Goal: Transaction & Acquisition: Purchase product/service

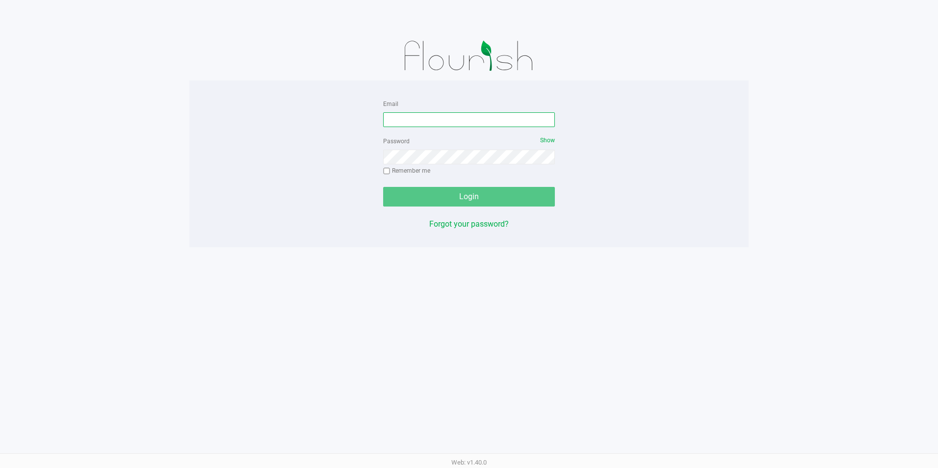
click at [429, 121] on input "Email" at bounding box center [469, 119] width 172 height 15
type input "[EMAIL_ADDRESS][DOMAIN_NAME]"
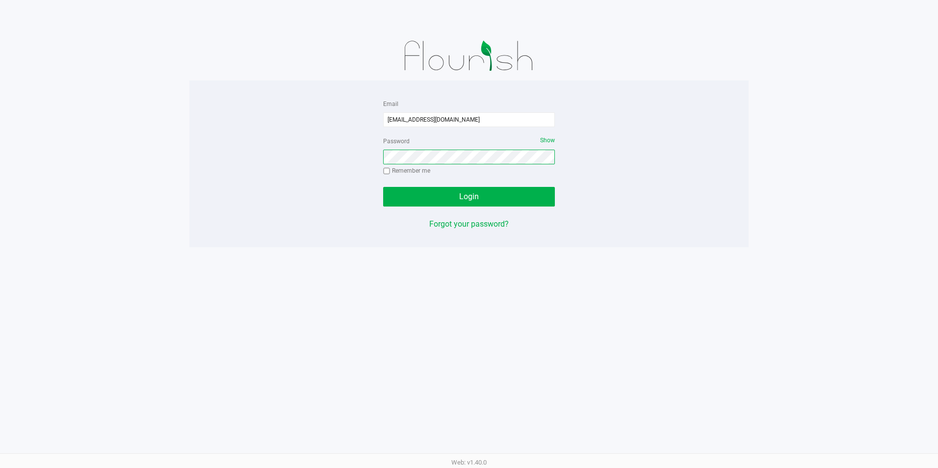
click at [383, 187] on button "Login" at bounding box center [469, 197] width 172 height 20
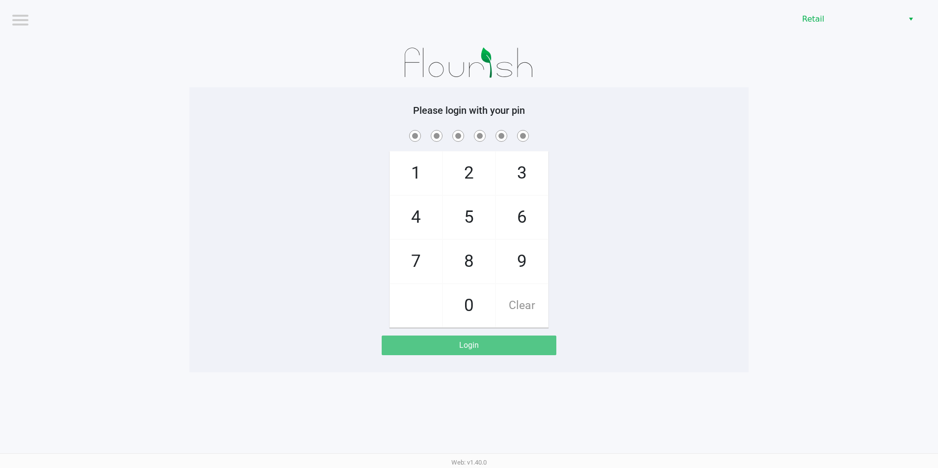
click at [522, 268] on span "9" at bounding box center [522, 261] width 52 height 43
checkbox input "true"
click at [522, 268] on span "9" at bounding box center [522, 261] width 52 height 43
checkbox input "true"
click at [522, 268] on span "9" at bounding box center [522, 261] width 52 height 43
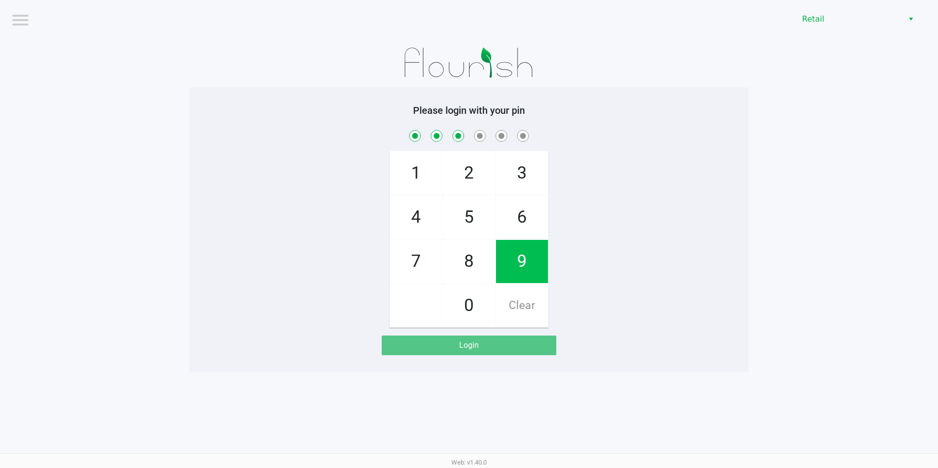
checkbox input "true"
drag, startPoint x: 522, startPoint y: 268, endPoint x: 518, endPoint y: 288, distance: 21.1
click at [470, 301] on span "0" at bounding box center [469, 305] width 52 height 43
checkbox input "true"
click at [538, 269] on span "9" at bounding box center [522, 261] width 52 height 43
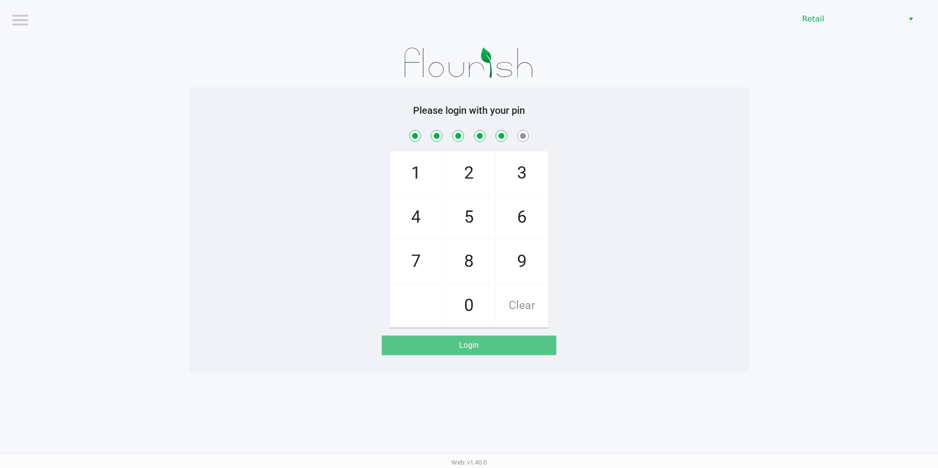
checkbox input "true"
click at [476, 260] on span "8" at bounding box center [469, 261] width 52 height 43
checkbox input "true"
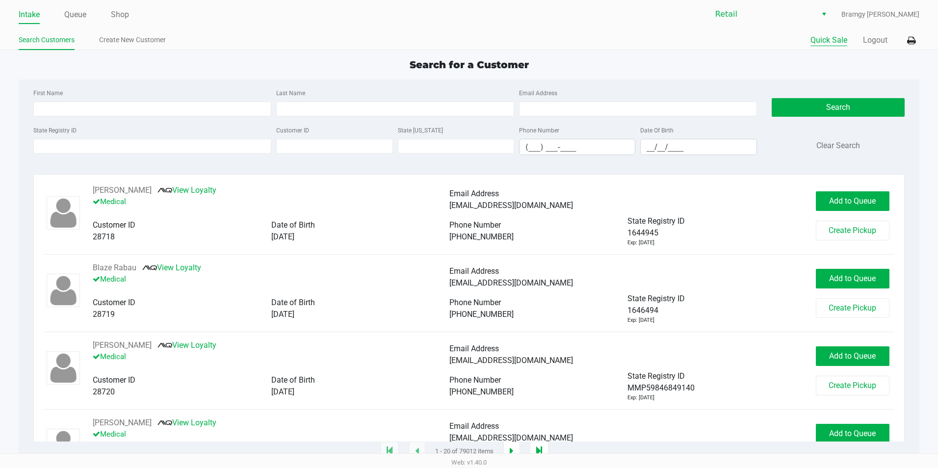
click at [816, 40] on button "Quick Sale" at bounding box center [828, 40] width 37 height 12
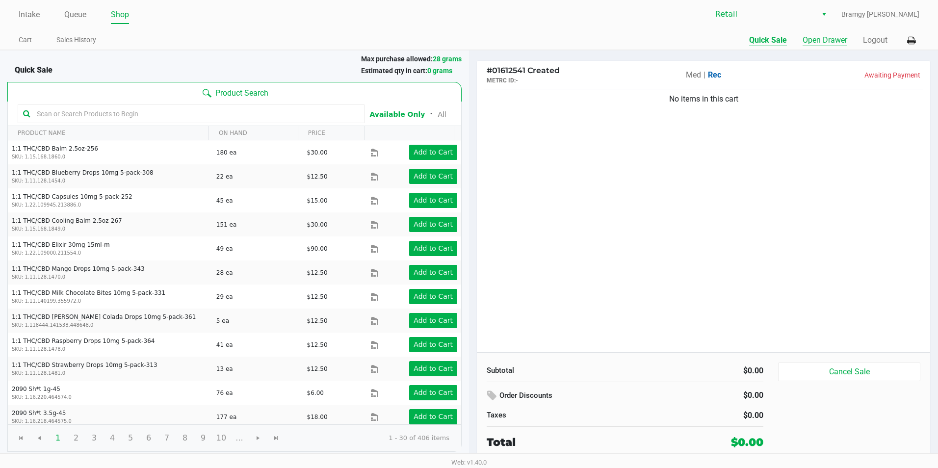
click at [823, 41] on button "Open Drawer" at bounding box center [825, 40] width 45 height 12
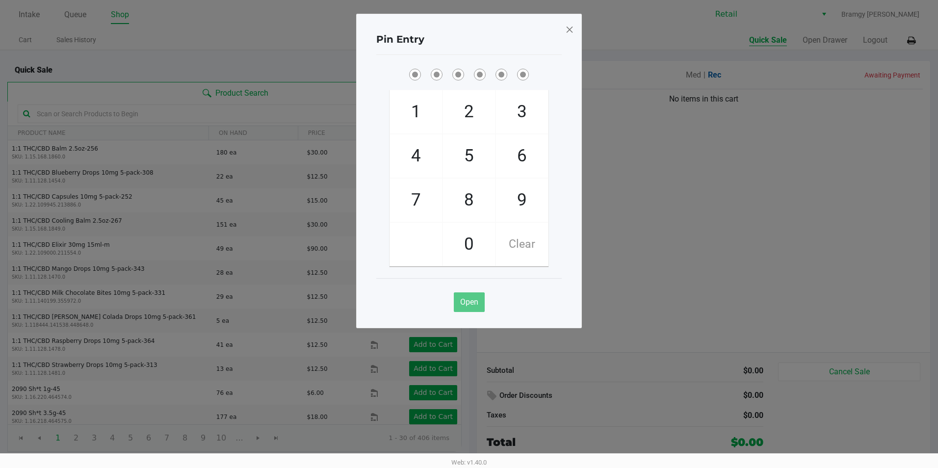
click at [539, 173] on span "6" at bounding box center [522, 155] width 52 height 43
click at [530, 244] on span "Clear" at bounding box center [522, 244] width 52 height 43
drag, startPoint x: 530, startPoint y: 244, endPoint x: 525, endPoint y: 204, distance: 40.0
click at [525, 204] on span "9" at bounding box center [522, 200] width 52 height 43
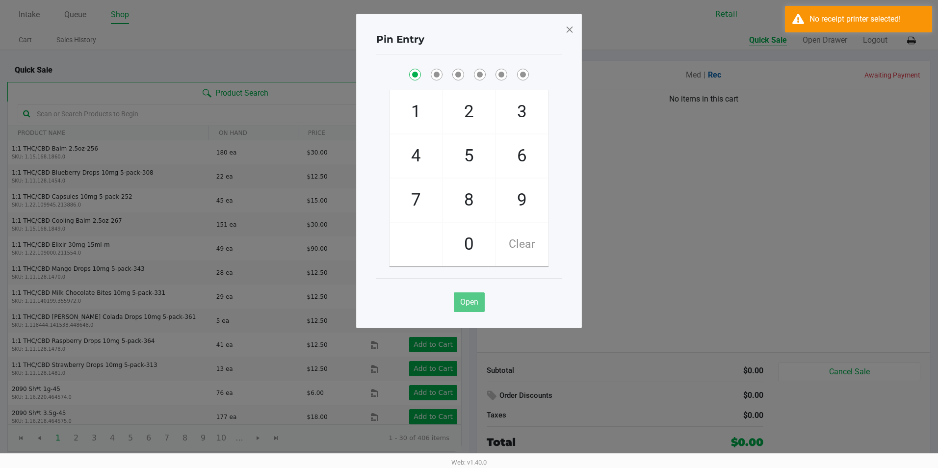
checkbox input "true"
click at [525, 204] on span "9" at bounding box center [522, 200] width 52 height 43
checkbox input "true"
click at [525, 204] on span "9" at bounding box center [522, 200] width 52 height 43
checkbox input "true"
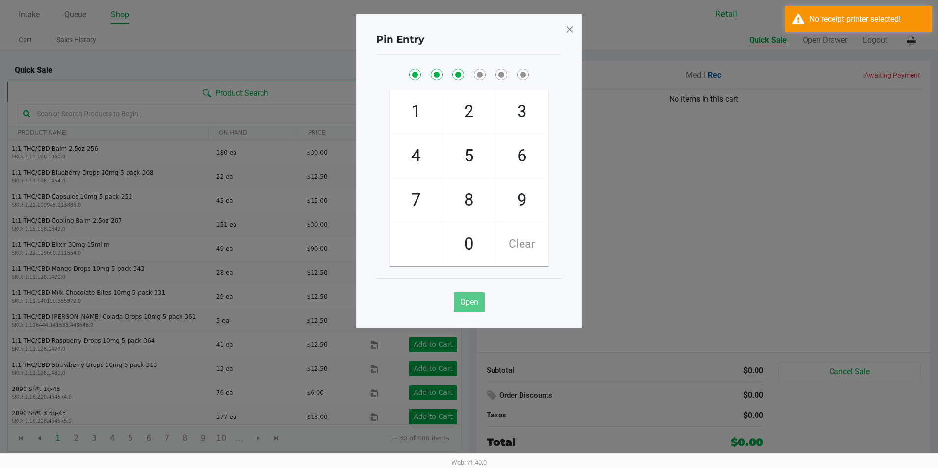
drag, startPoint x: 525, startPoint y: 204, endPoint x: 509, endPoint y: 217, distance: 20.9
click at [467, 234] on span "0" at bounding box center [469, 244] width 52 height 43
checkbox input "true"
click at [516, 204] on span "9" at bounding box center [522, 200] width 52 height 43
checkbox input "true"
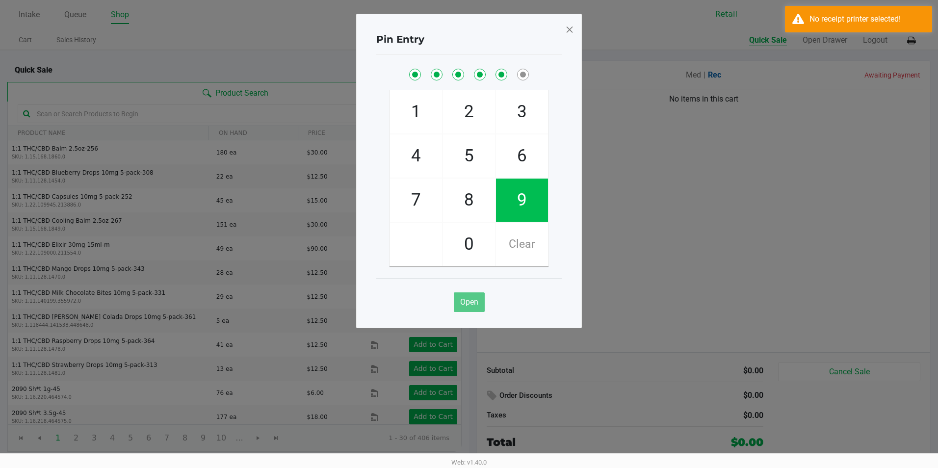
click at [469, 204] on span "8" at bounding box center [469, 200] width 52 height 43
checkbox input "true"
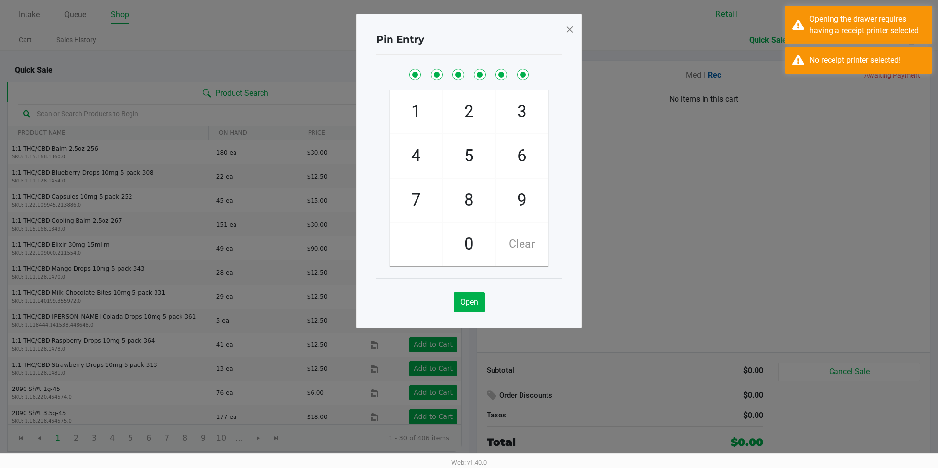
click at [737, 166] on ngb-modal-window "Pin Entry 1 4 7 2 5 8 0 3 6 9 Clear Open" at bounding box center [469, 234] width 938 height 468
click at [566, 30] on span at bounding box center [569, 30] width 9 height 16
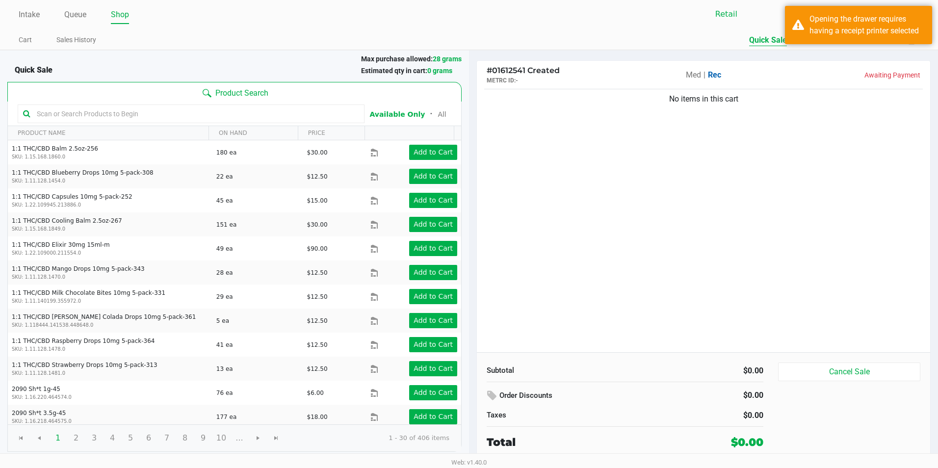
click at [888, 52] on div "# 01612541 Created METRC ID: - Med | Rec Awaiting Payment No items in this cart…" at bounding box center [703, 256] width 469 height 410
click at [928, 45] on div "Intake Queue Shop Retail Bramgy [PERSON_NAME] Cart Sales History Quick Sale Ope…" at bounding box center [469, 25] width 938 height 50
click at [909, 43] on div "Opening the drawer requires having a receipt printer selected" at bounding box center [858, 25] width 147 height 38
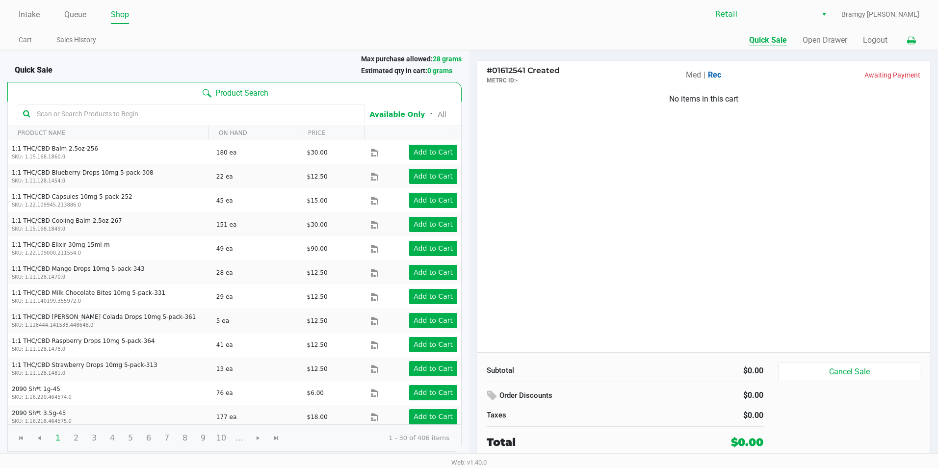
click at [909, 38] on icon at bounding box center [911, 40] width 8 height 7
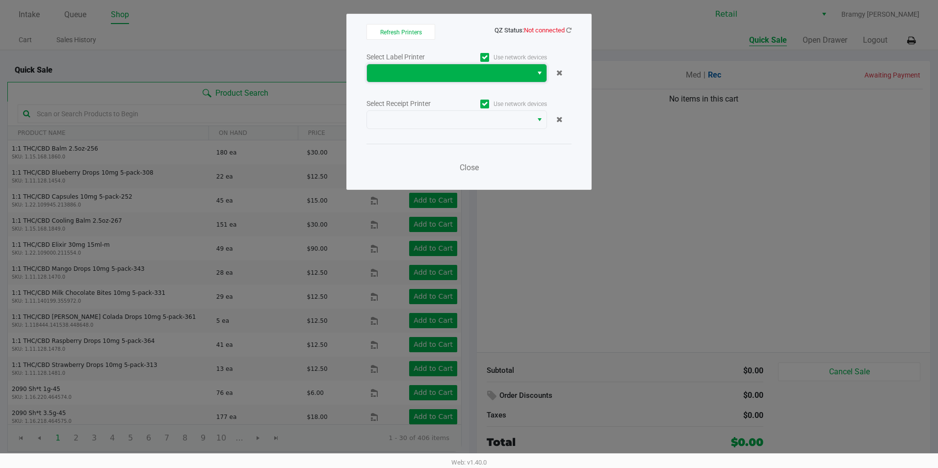
click at [531, 77] on span at bounding box center [449, 73] width 165 height 18
click at [485, 53] on span at bounding box center [484, 57] width 9 height 9
click at [0, 0] on input "Use network devices" at bounding box center [0, 0] width 0 height 0
click at [486, 104] on icon at bounding box center [485, 104] width 6 height 0
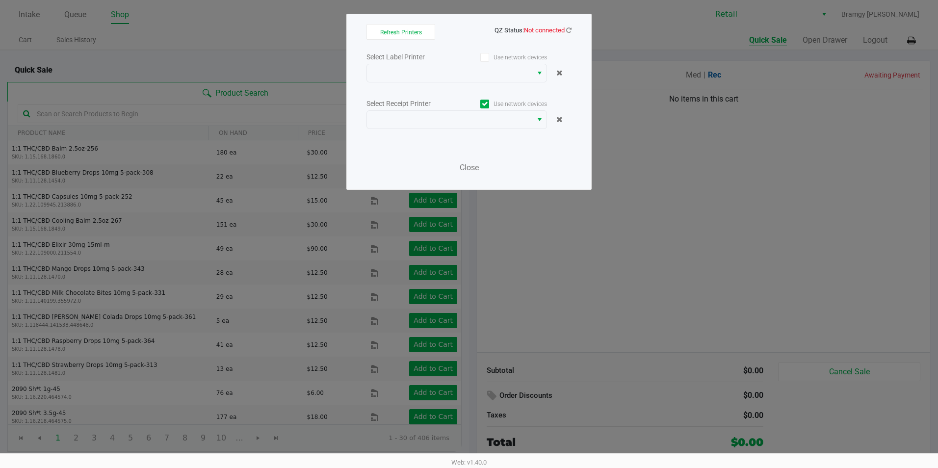
click at [0, 0] on input "Use network devices" at bounding box center [0, 0] width 0 height 0
click at [414, 31] on span "Refresh Printers" at bounding box center [401, 32] width 42 height 7
click at [569, 31] on icon at bounding box center [568, 30] width 5 height 6
click at [480, 54] on label "Use network devices" at bounding box center [502, 57] width 90 height 9
click at [0, 0] on input "Use network devices" at bounding box center [0, 0] width 0 height 0
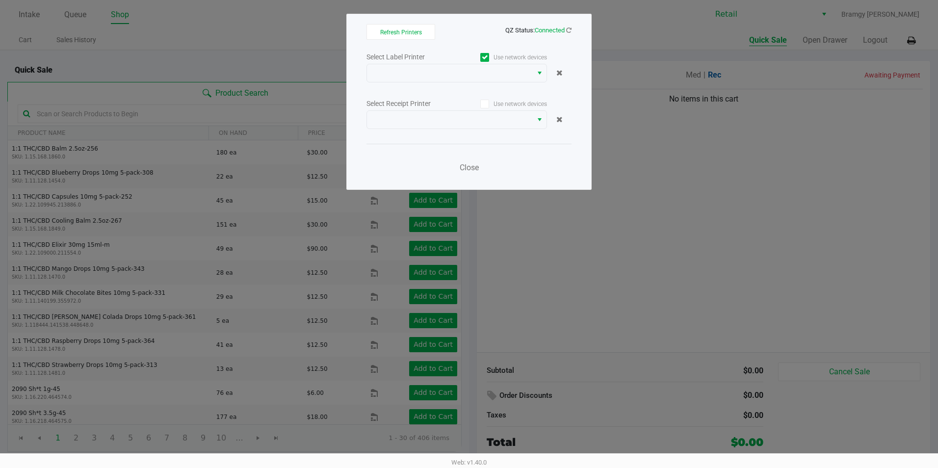
click at [483, 110] on div "Use network devices" at bounding box center [502, 103] width 90 height 13
click at [484, 107] on span at bounding box center [484, 104] width 9 height 9
click at [0, 0] on input "Use network devices" at bounding box center [0, 0] width 0 height 0
click at [535, 77] on button "Select" at bounding box center [539, 73] width 14 height 18
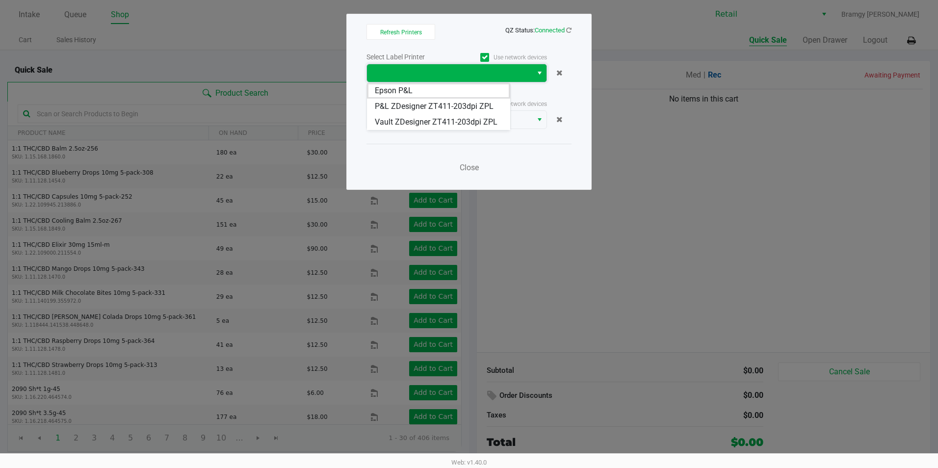
click at [535, 77] on button "Select" at bounding box center [539, 73] width 14 height 18
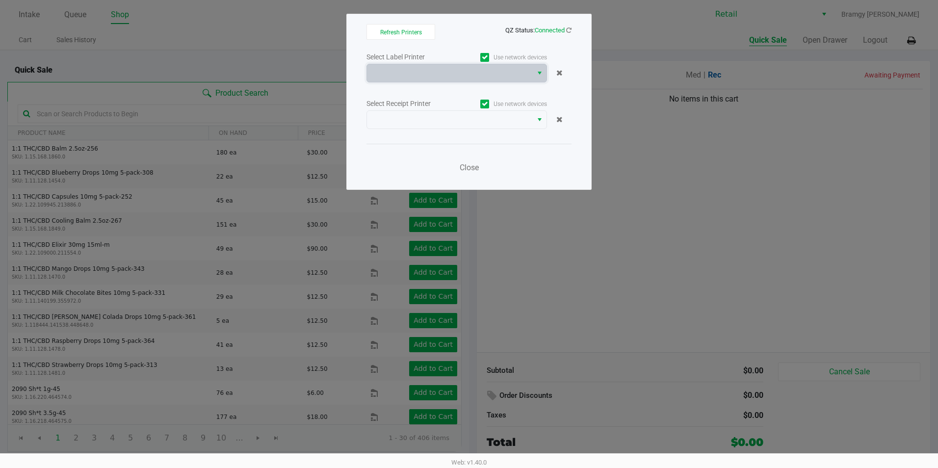
click at [541, 25] on app-qz-status "QZ Status: Connected" at bounding box center [538, 29] width 66 height 9
click at [568, 31] on icon at bounding box center [568, 30] width 5 height 6
click at [516, 77] on span at bounding box center [450, 73] width 154 height 12
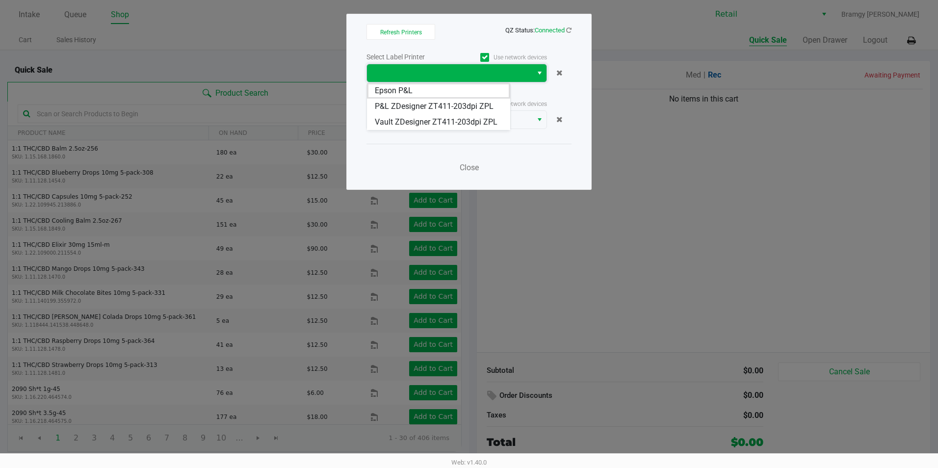
click at [516, 77] on span at bounding box center [450, 73] width 154 height 12
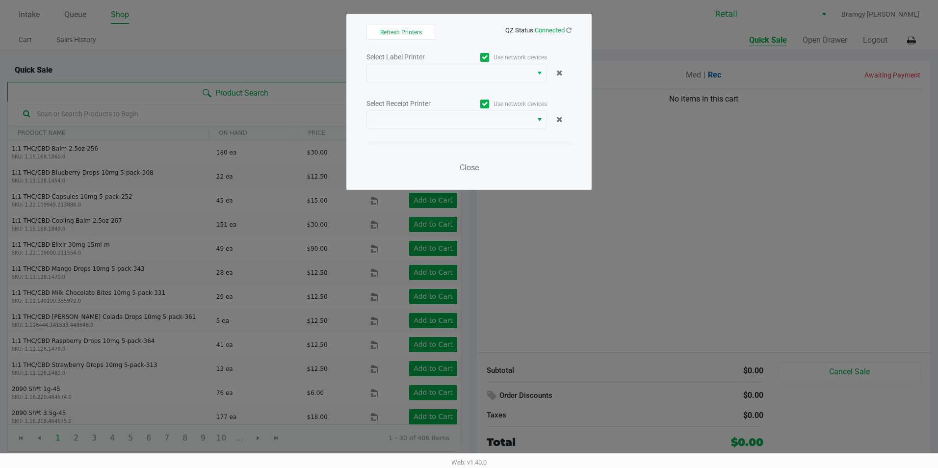
click at [479, 108] on label "Use network devices" at bounding box center [502, 104] width 90 height 9
click at [0, 0] on input "Use network devices" at bounding box center [0, 0] width 0 height 0
click at [486, 47] on choose-printers "Refresh Printers QZ Status: Connected Select Label Printer Use network devices …" at bounding box center [468, 102] width 205 height 156
click at [478, 58] on label "Use network devices" at bounding box center [502, 57] width 90 height 9
click at [0, 0] on input "Use network devices" at bounding box center [0, 0] width 0 height 0
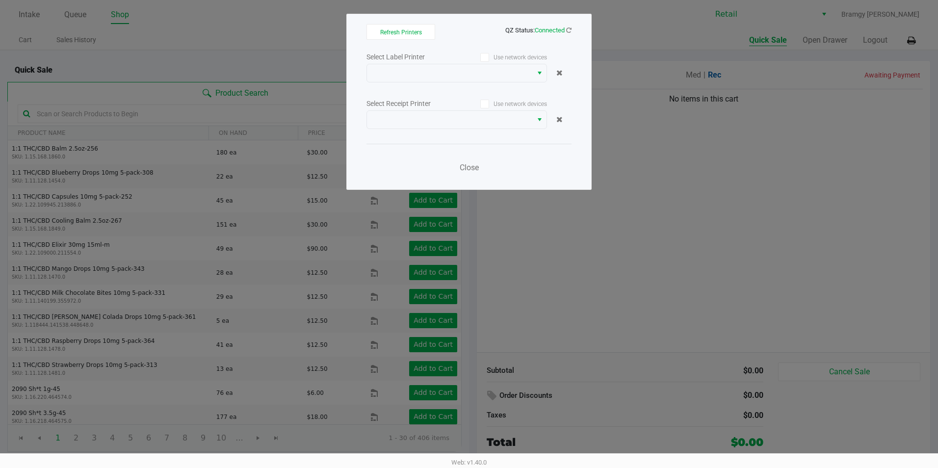
click at [419, 40] on choose-printers "Refresh Printers QZ Status: Connected Select Label Printer Use network devices …" at bounding box center [468, 102] width 205 height 156
click at [434, 89] on div "Select Label Printer Use network devices Select Receipt Printer Use network dev…" at bounding box center [468, 115] width 205 height 129
click at [437, 76] on span "NO DATA FOUND" at bounding box center [450, 73] width 154 height 12
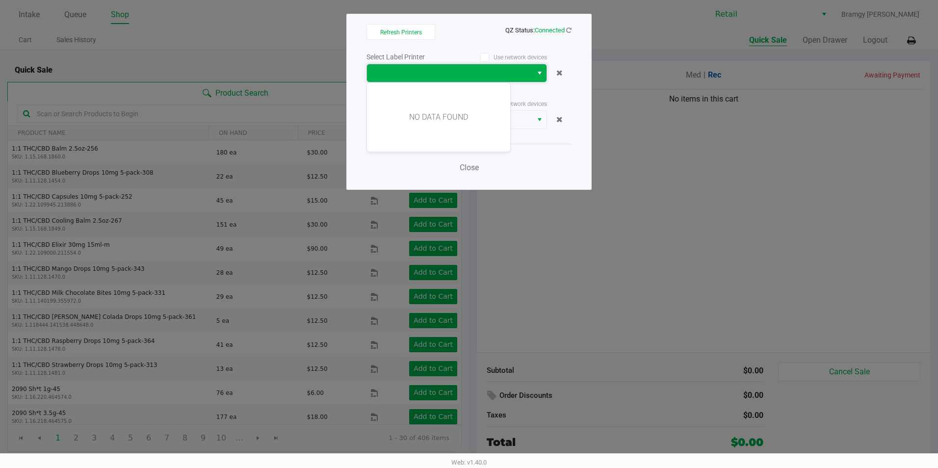
click at [437, 76] on span "NO DATA FOUND" at bounding box center [450, 73] width 154 height 12
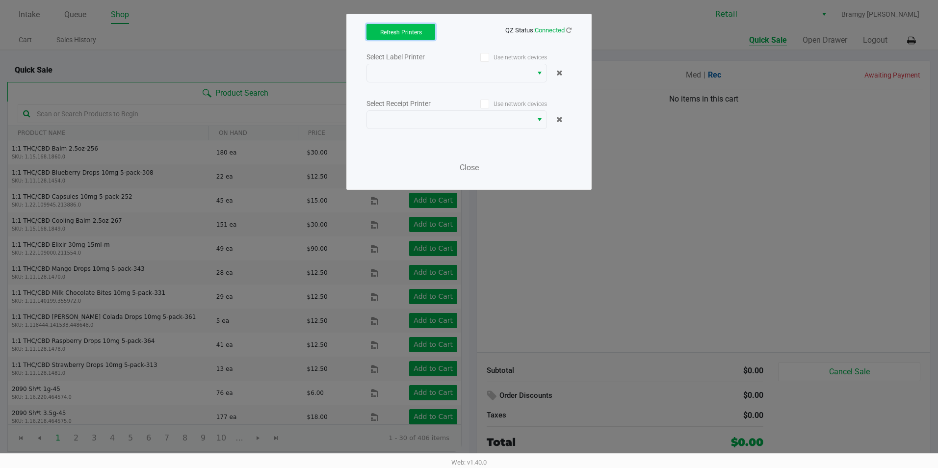
click at [413, 38] on button "Refresh Printers" at bounding box center [400, 32] width 69 height 16
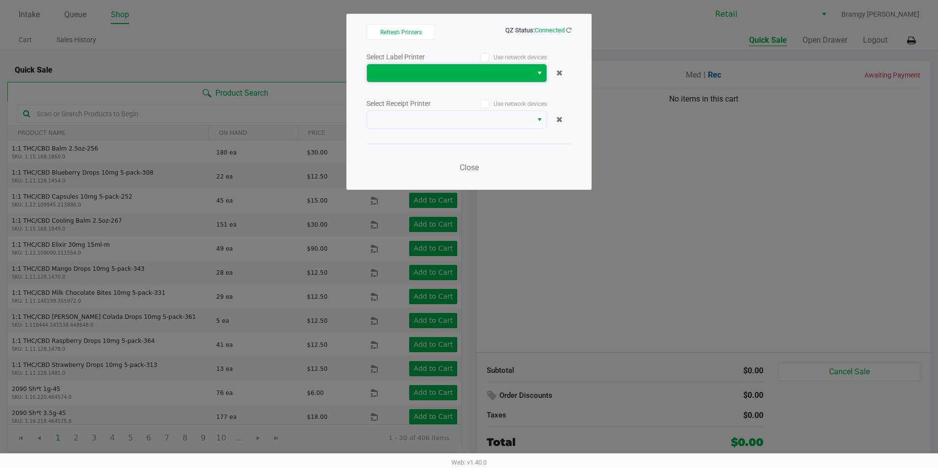
click at [445, 77] on span "NO DATA FOUND" at bounding box center [450, 73] width 154 height 12
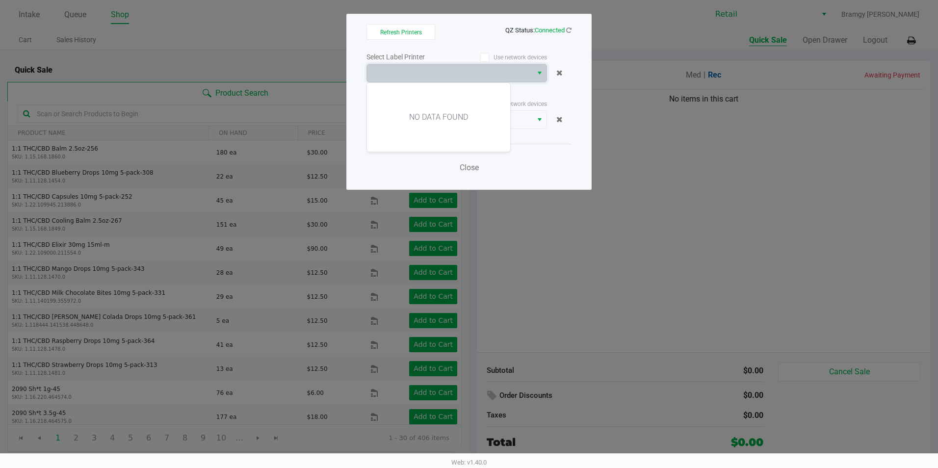
click at [443, 88] on div "NO DATA FOUND" at bounding box center [438, 117] width 143 height 69
click at [521, 82] on kendo-popup "NO DATA FOUND" at bounding box center [456, 117] width 181 height 70
click at [526, 76] on span "NO DATA FOUND" at bounding box center [450, 73] width 154 height 12
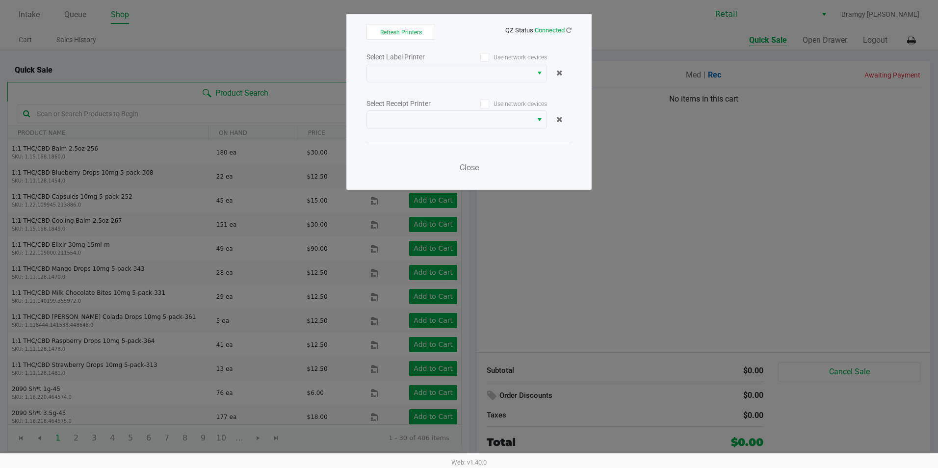
click at [476, 55] on label "Use network devices" at bounding box center [502, 57] width 90 height 9
click at [0, 0] on input "Use network devices" at bounding box center [0, 0] width 0 height 0
click at [492, 108] on div "Use network devices" at bounding box center [502, 103] width 90 height 13
click at [484, 108] on span at bounding box center [484, 104] width 9 height 9
click at [0, 0] on input "Use network devices" at bounding box center [0, 0] width 0 height 0
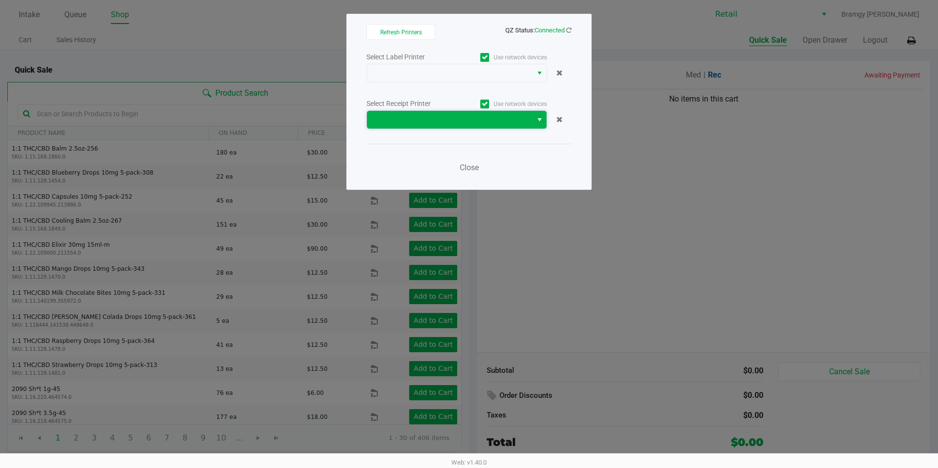
click at [479, 115] on span at bounding box center [450, 120] width 154 height 12
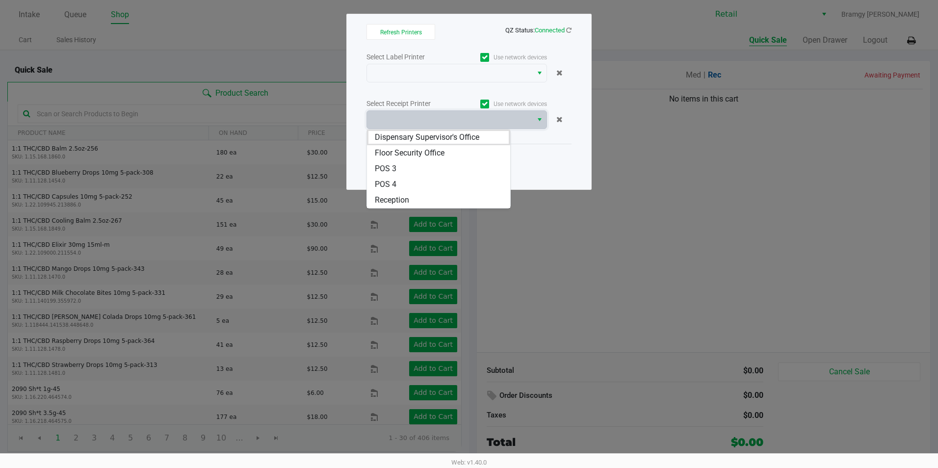
click at [459, 97] on div "Select Label Printer Use network devices Select Receipt Printer Use network dev…" at bounding box center [468, 115] width 205 height 129
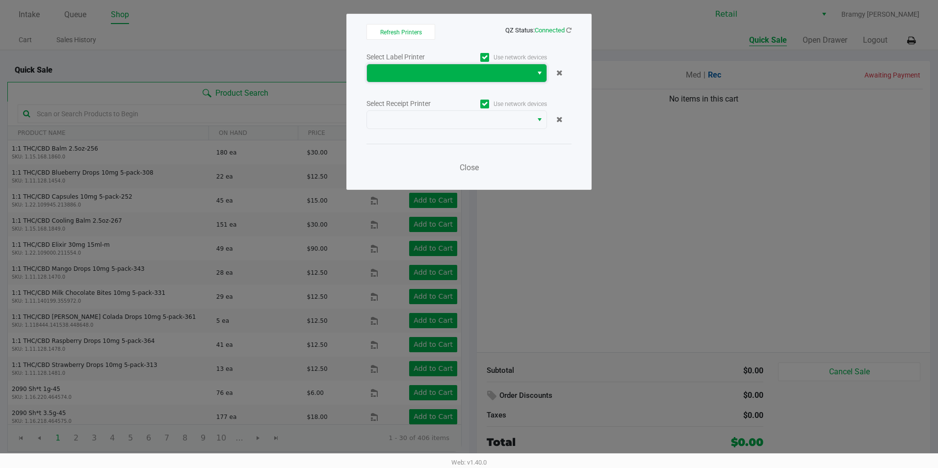
click at [480, 78] on span at bounding box center [450, 73] width 154 height 12
click at [520, 77] on span at bounding box center [450, 73] width 154 height 12
click at [507, 48] on choose-printers "Refresh Printers QZ Status: Connected Select Label Printer Use network devices …" at bounding box center [468, 102] width 205 height 156
click at [488, 54] on span at bounding box center [484, 57] width 9 height 9
click at [0, 0] on input "Use network devices" at bounding box center [0, 0] width 0 height 0
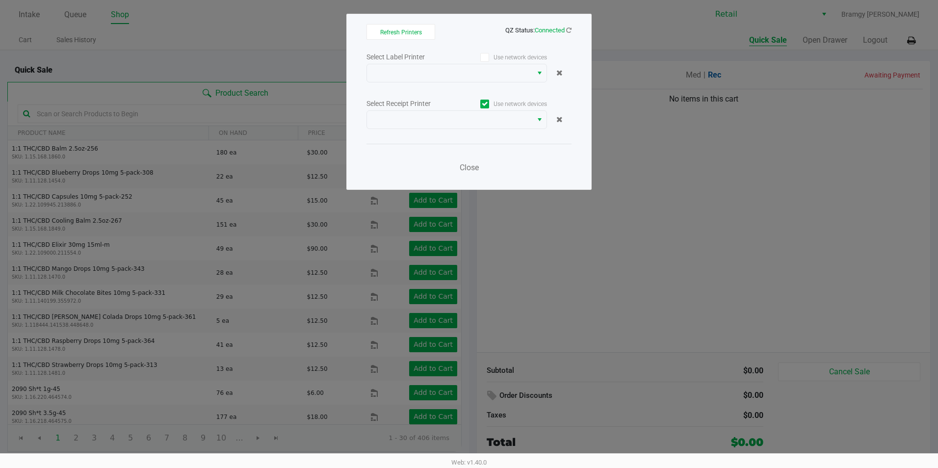
click at [491, 103] on label "Use network devices" at bounding box center [502, 104] width 90 height 9
click at [0, 0] on input "Use network devices" at bounding box center [0, 0] width 0 height 0
click at [491, 69] on span at bounding box center [450, 73] width 154 height 12
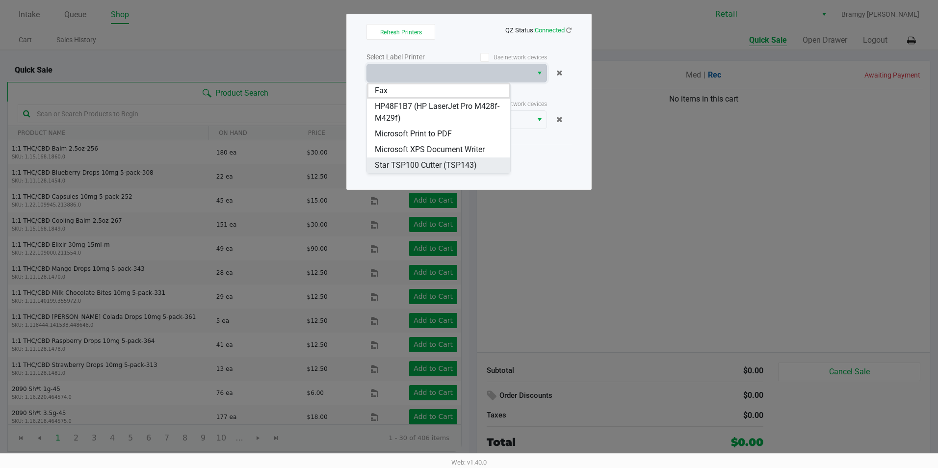
click at [455, 161] on span "Star TSP100 Cutter (TSP143)" at bounding box center [426, 165] width 102 height 12
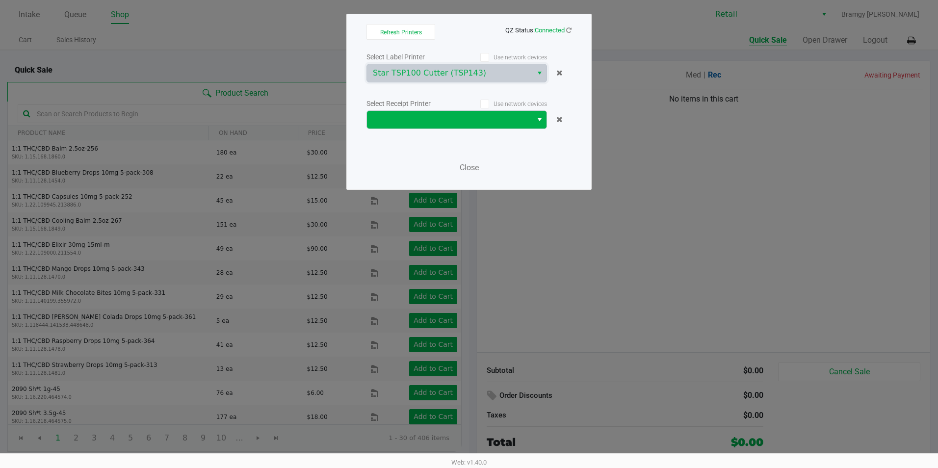
click at [542, 123] on span "Select" at bounding box center [540, 120] width 8 height 12
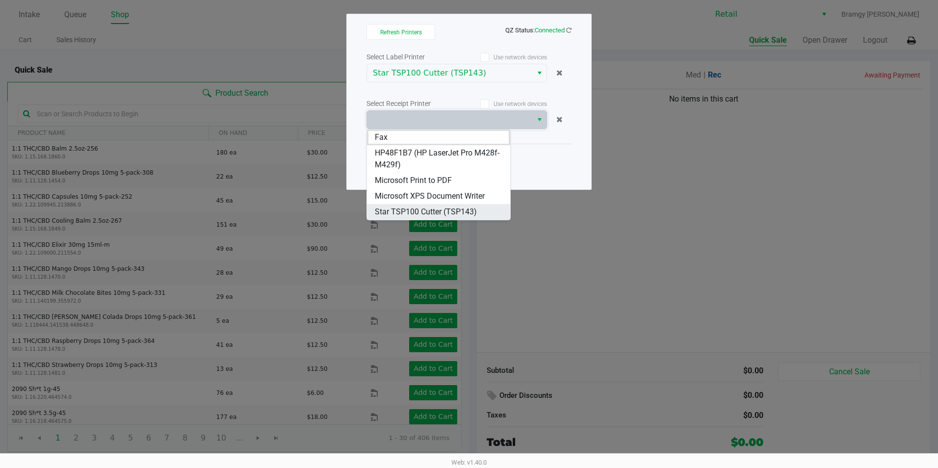
click at [452, 211] on span "Star TSP100 Cutter (TSP143)" at bounding box center [426, 212] width 102 height 12
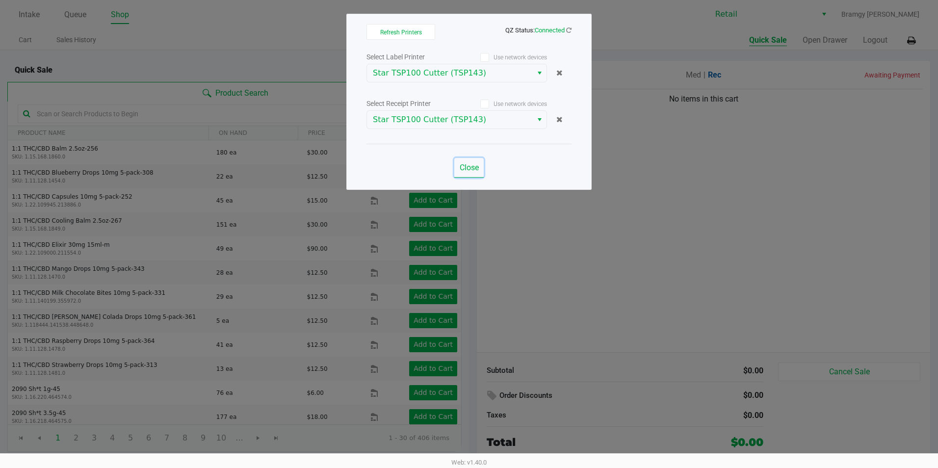
click at [464, 164] on span "Close" at bounding box center [469, 167] width 19 height 9
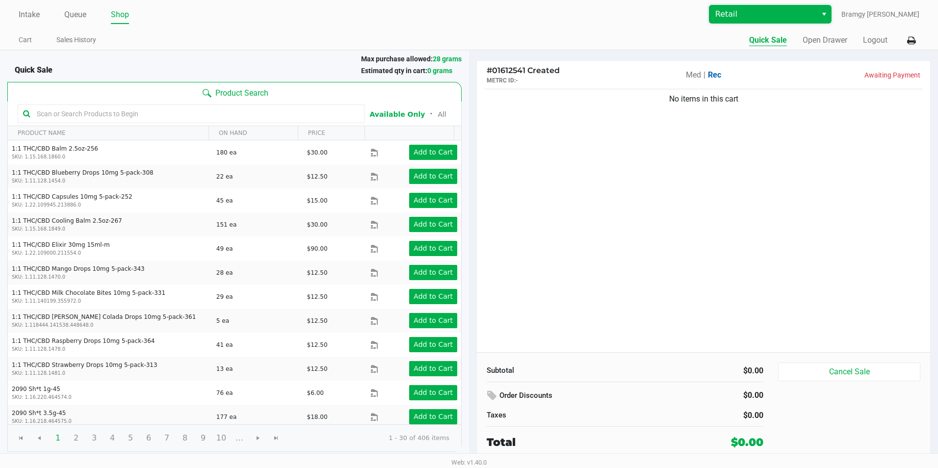
click at [763, 18] on span "Retail" at bounding box center [763, 14] width 96 height 12
click at [828, 42] on button "Open Drawer" at bounding box center [825, 40] width 45 height 12
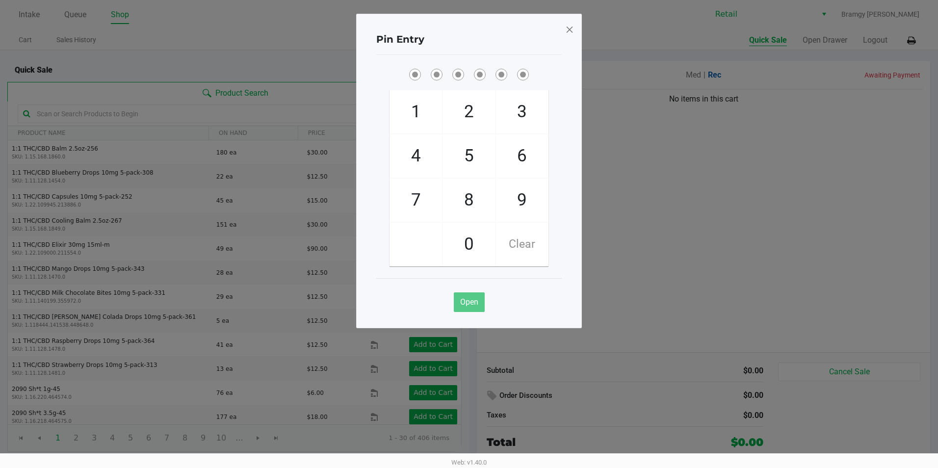
click at [505, 190] on span "9" at bounding box center [522, 200] width 52 height 43
checkbox input "true"
click at [505, 190] on span "9" at bounding box center [522, 200] width 52 height 43
checkbox input "true"
click at [505, 190] on span "9" at bounding box center [522, 200] width 52 height 43
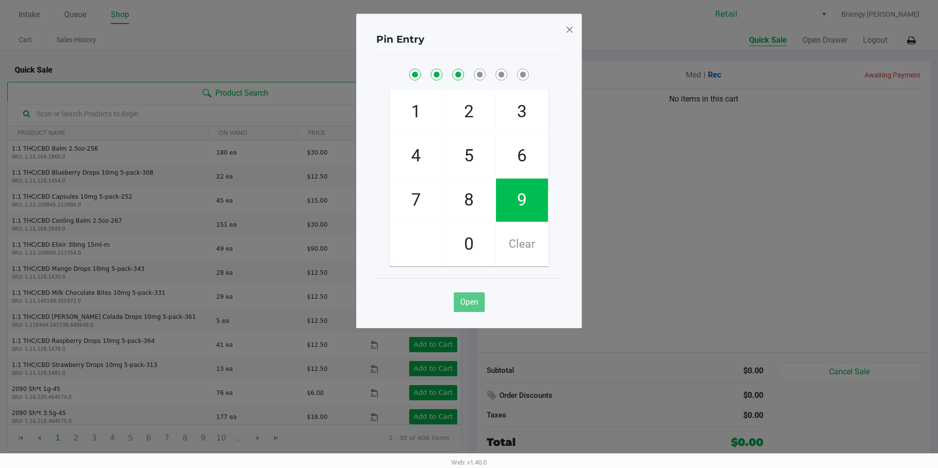
checkbox input "true"
drag, startPoint x: 505, startPoint y: 190, endPoint x: 468, endPoint y: 241, distance: 62.9
click at [468, 241] on span "0" at bounding box center [469, 244] width 52 height 43
checkbox input "true"
click at [517, 206] on span "9" at bounding box center [522, 200] width 52 height 43
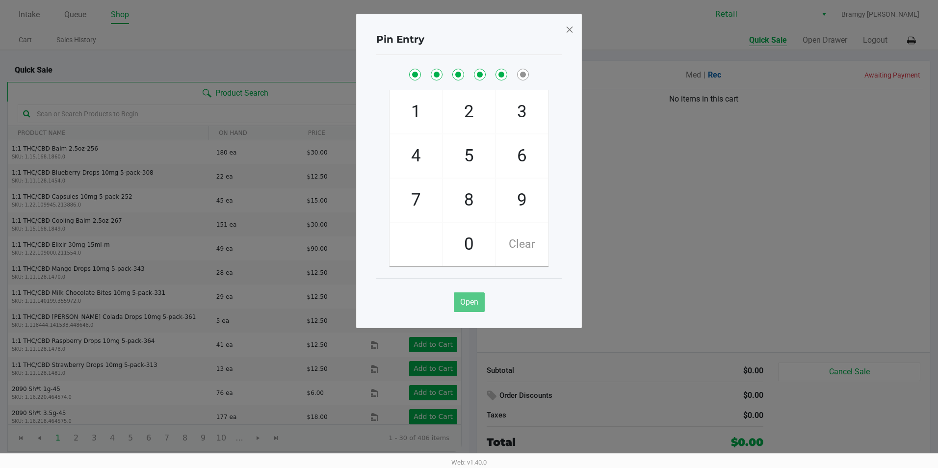
checkbox input "true"
click at [484, 204] on span "8" at bounding box center [469, 200] width 52 height 43
checkbox input "true"
click at [567, 28] on span at bounding box center [569, 30] width 9 height 16
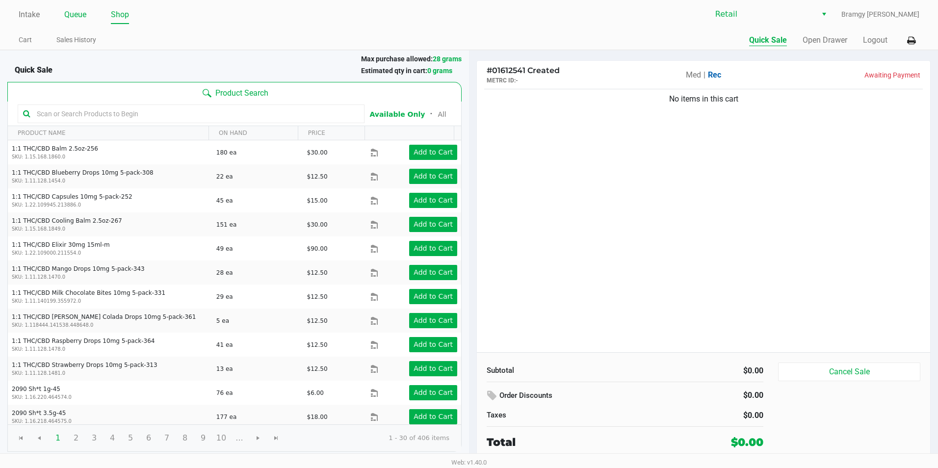
click at [77, 14] on link "Queue" at bounding box center [75, 15] width 22 height 14
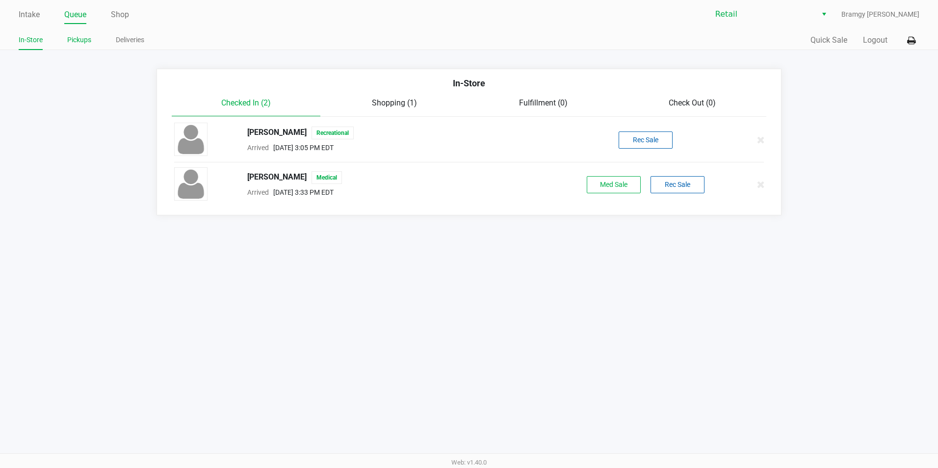
click at [72, 38] on link "Pickups" at bounding box center [79, 40] width 24 height 12
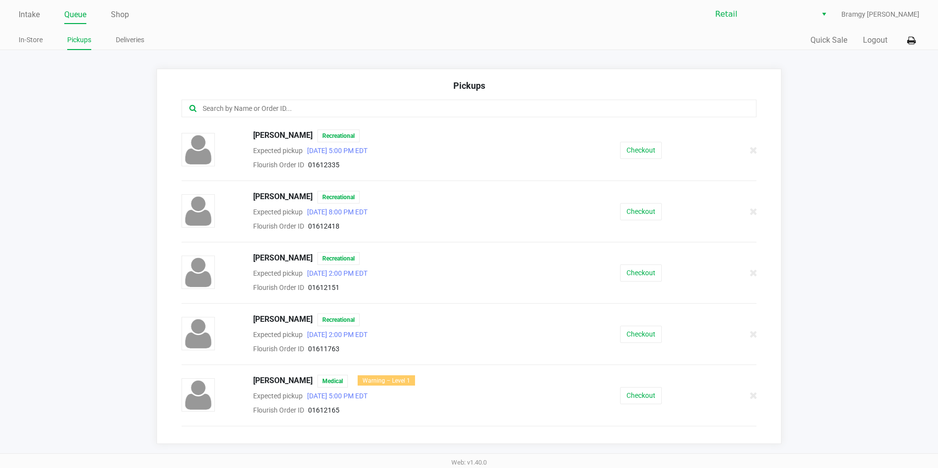
click at [324, 105] on input "text" at bounding box center [454, 108] width 504 height 11
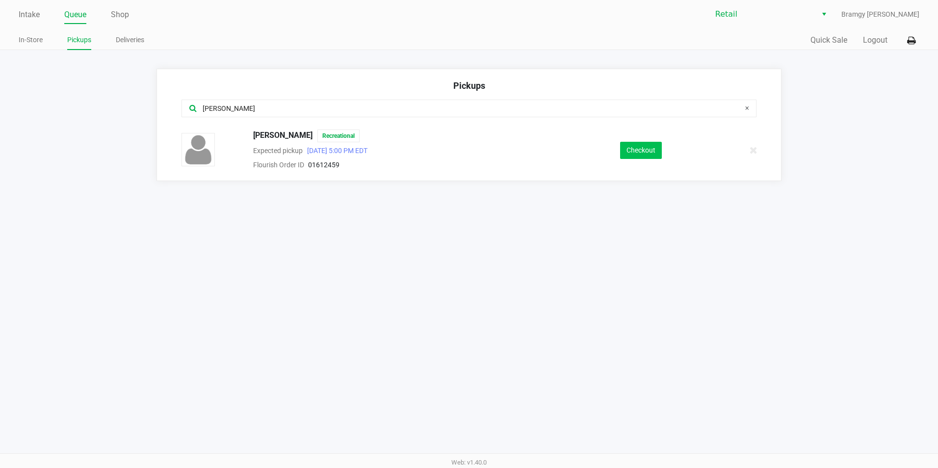
type input "[PERSON_NAME]"
click at [621, 152] on div "Checkout" at bounding box center [641, 150] width 148 height 17
click at [623, 152] on button "Checkout" at bounding box center [641, 150] width 42 height 17
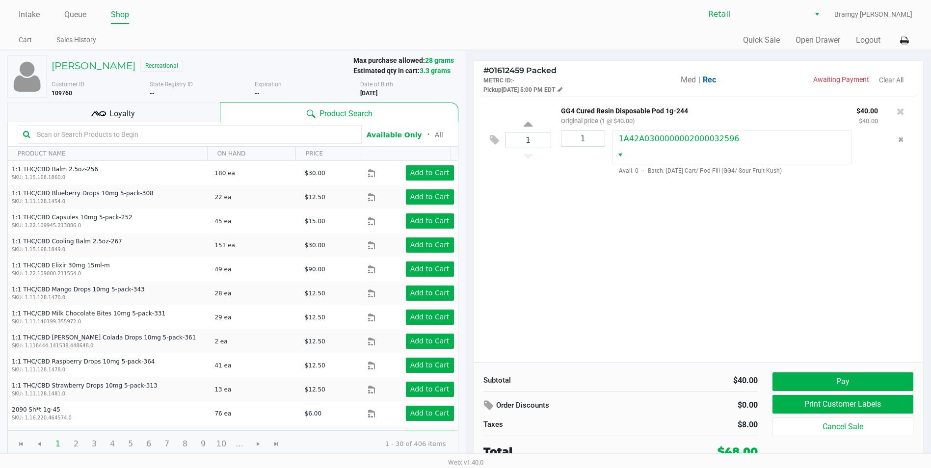
scroll to position [2, 0]
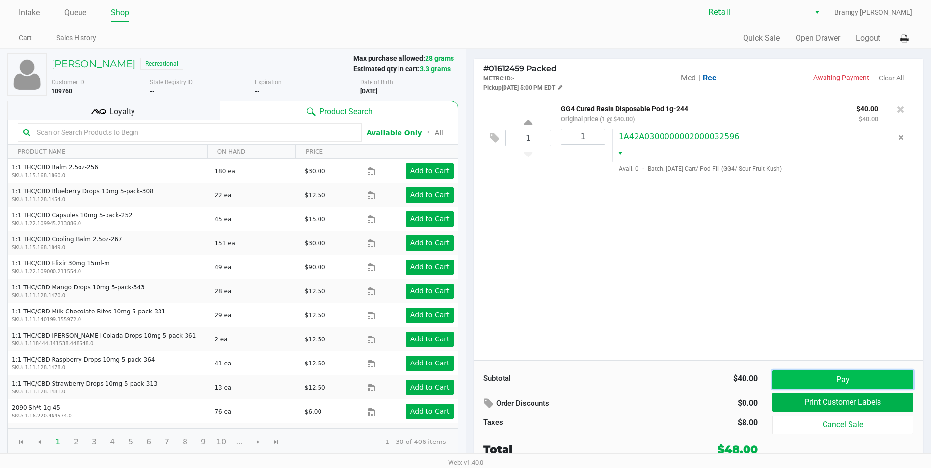
click at [856, 373] on button "Pay" at bounding box center [842, 379] width 141 height 19
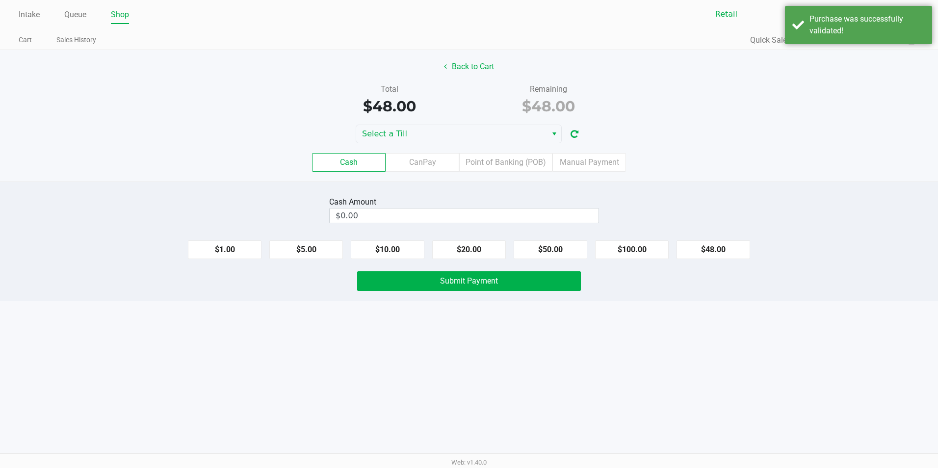
click at [536, 145] on div "Cash CanPay Point of Banking (POB) Manual Payment" at bounding box center [469, 162] width 953 height 38
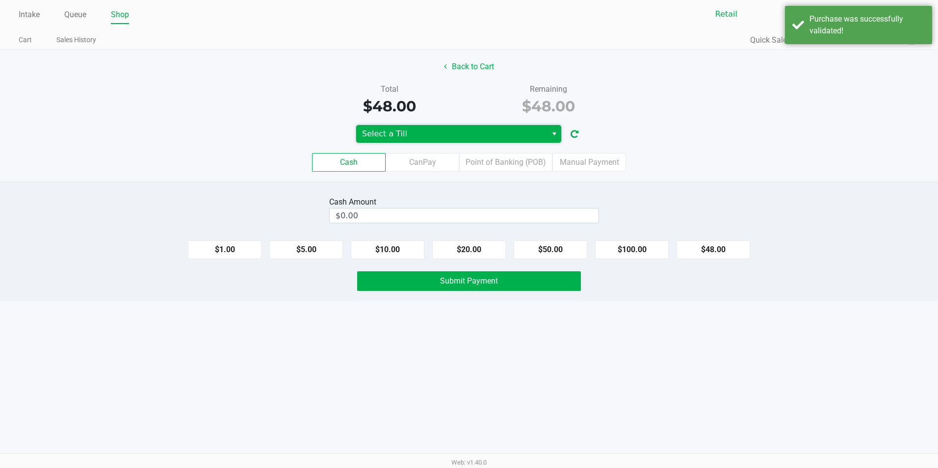
click at [533, 138] on span "Select a Till" at bounding box center [451, 134] width 179 height 12
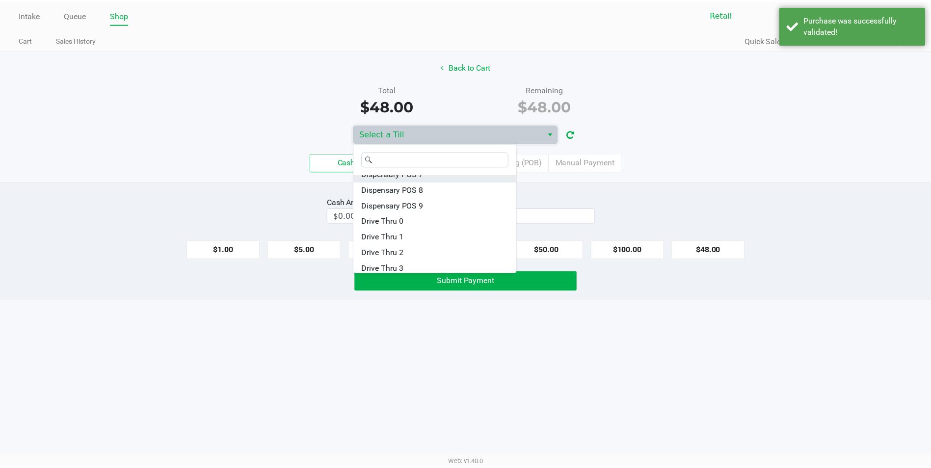
scroll to position [71, 0]
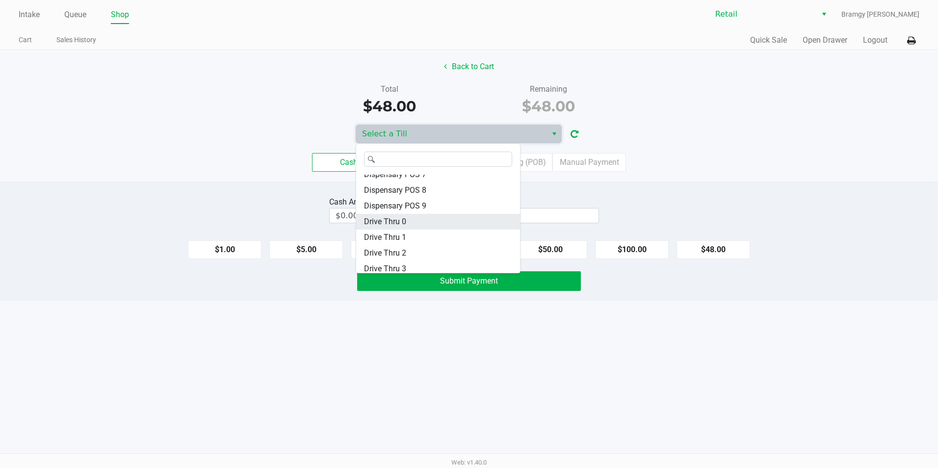
click at [423, 223] on li "Drive Thru 0" at bounding box center [438, 222] width 164 height 16
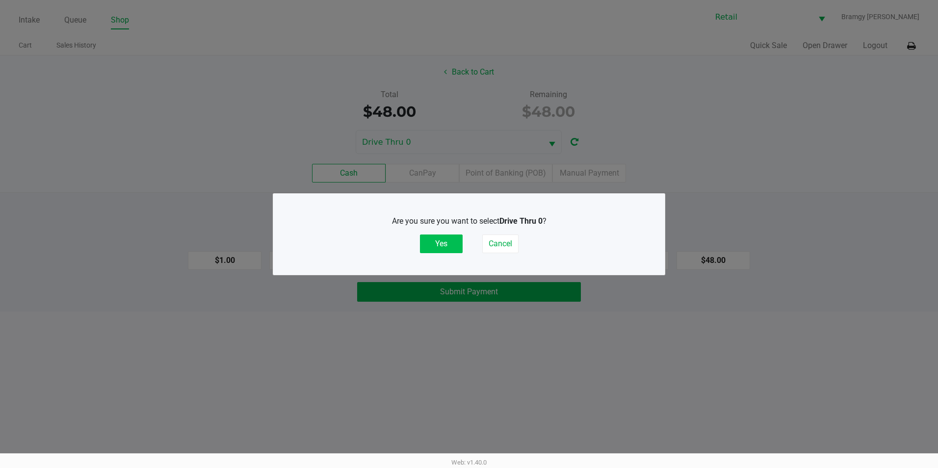
click at [448, 242] on button "Yes" at bounding box center [441, 243] width 43 height 19
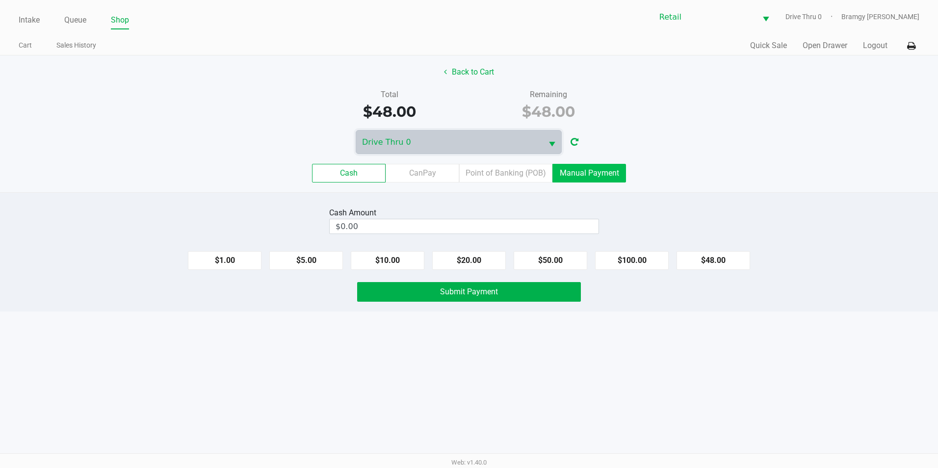
click at [610, 178] on label "Manual Payment" at bounding box center [589, 173] width 74 height 19
click at [0, 0] on 8 "Manual Payment" at bounding box center [0, 0] width 0 height 0
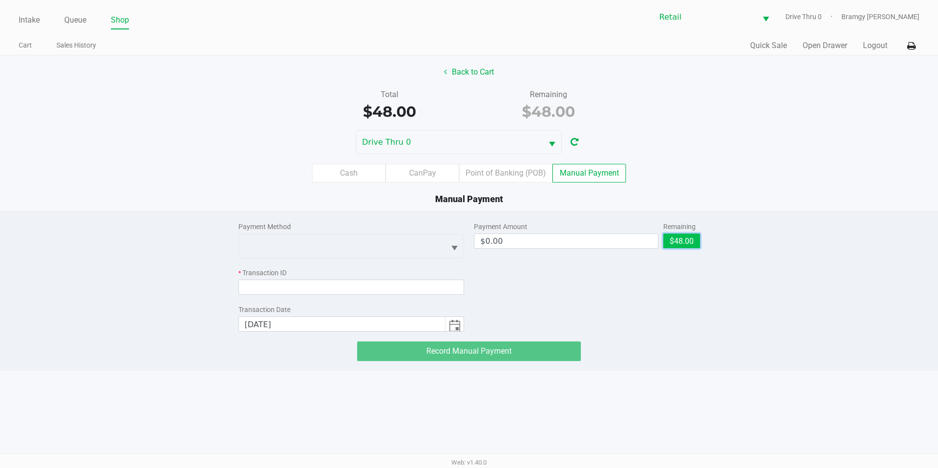
click at [694, 242] on button "$48.00" at bounding box center [681, 241] width 37 height 15
type input "$48.00"
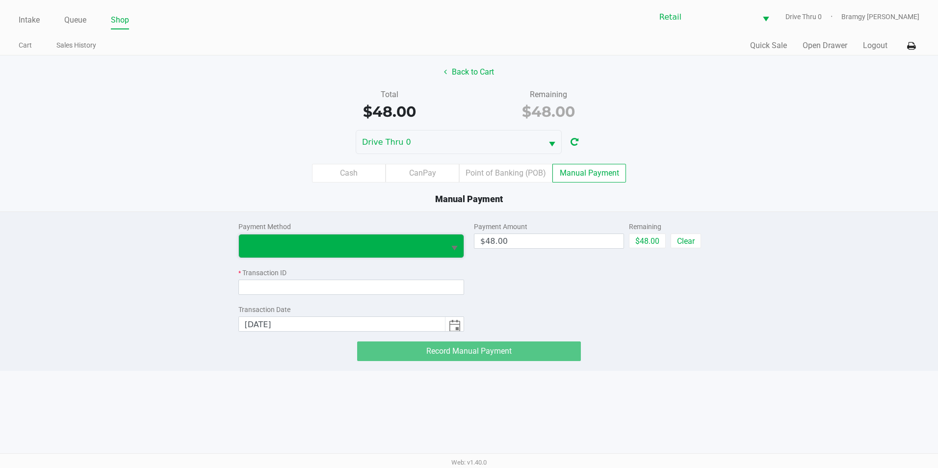
click at [434, 249] on span at bounding box center [342, 246] width 195 height 12
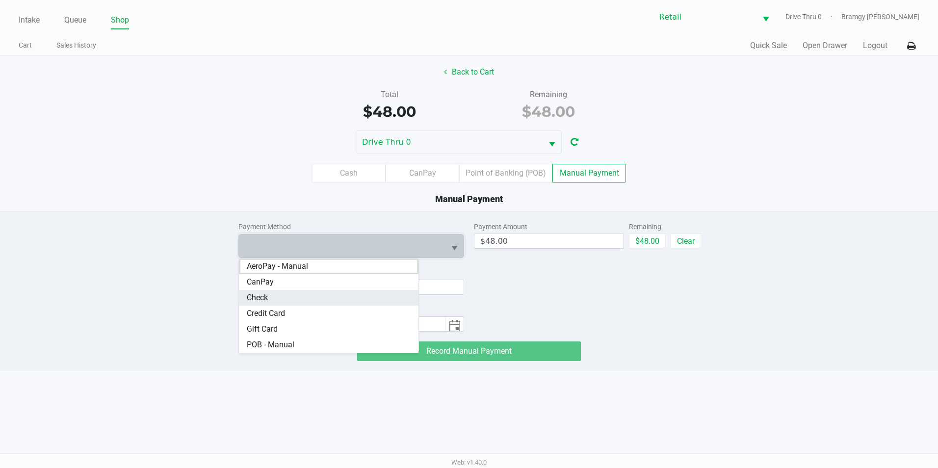
click at [333, 297] on li "Check" at bounding box center [329, 298] width 180 height 16
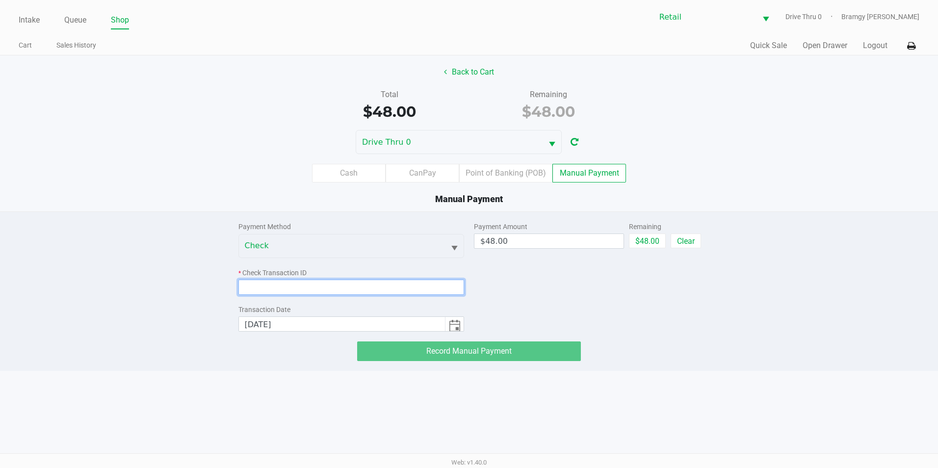
click at [368, 281] on input at bounding box center [351, 287] width 226 height 15
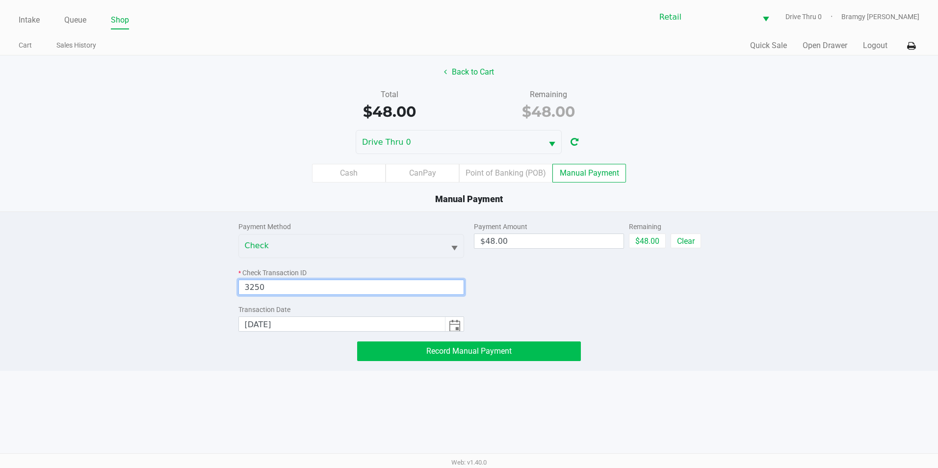
type input "3250"
click at [446, 351] on span "Record Manual Payment" at bounding box center [468, 350] width 85 height 9
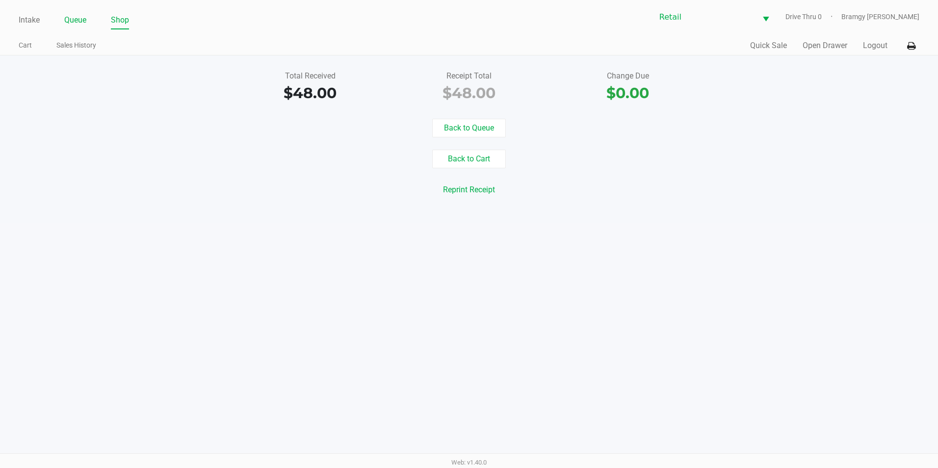
click at [64, 17] on link "Queue" at bounding box center [75, 20] width 22 height 14
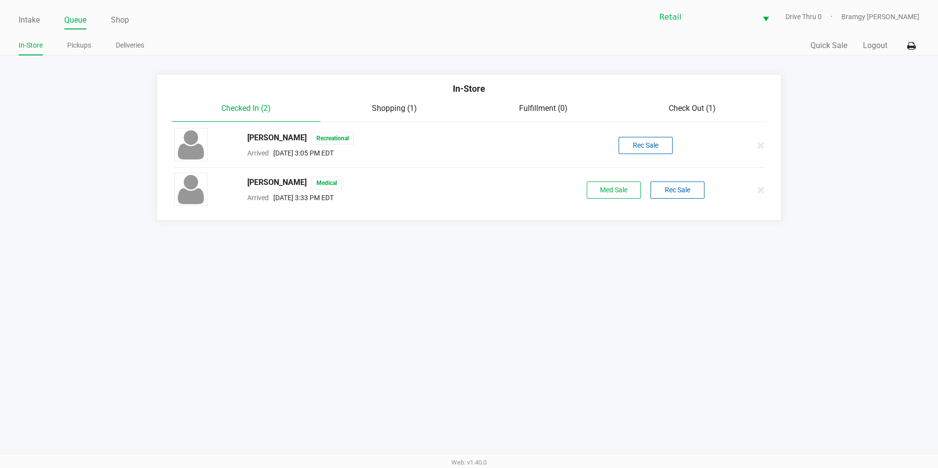
click at [66, 44] on ul "In-Store Pickups Deliveries" at bounding box center [244, 46] width 450 height 17
click at [84, 51] on link "Pickups" at bounding box center [79, 45] width 24 height 12
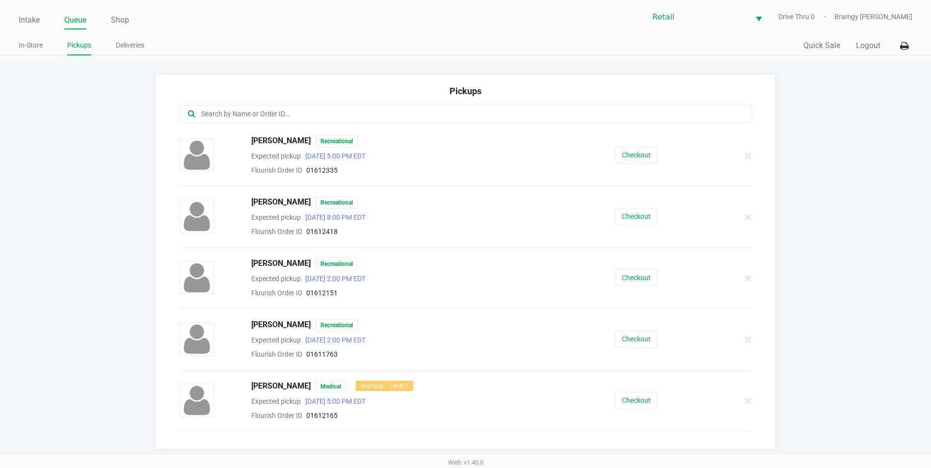
click at [219, 112] on input "text" at bounding box center [449, 113] width 499 height 11
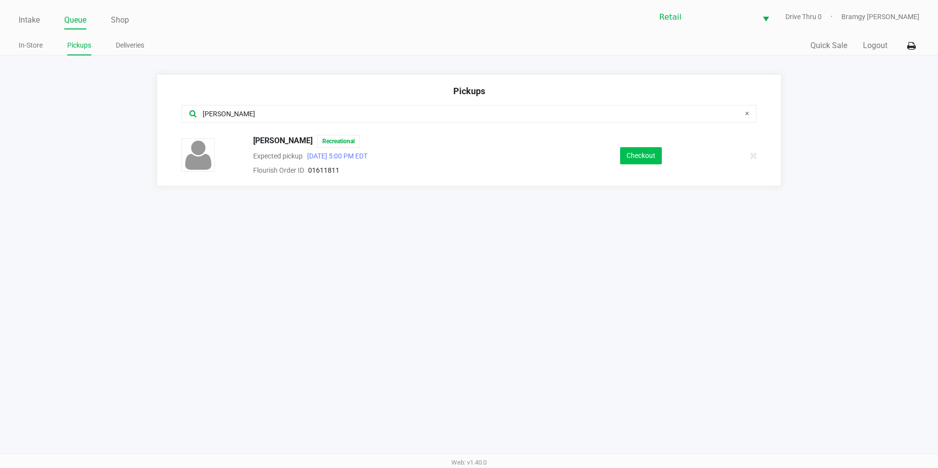
type input "[PERSON_NAME]"
click at [635, 159] on button "Checkout" at bounding box center [641, 155] width 42 height 17
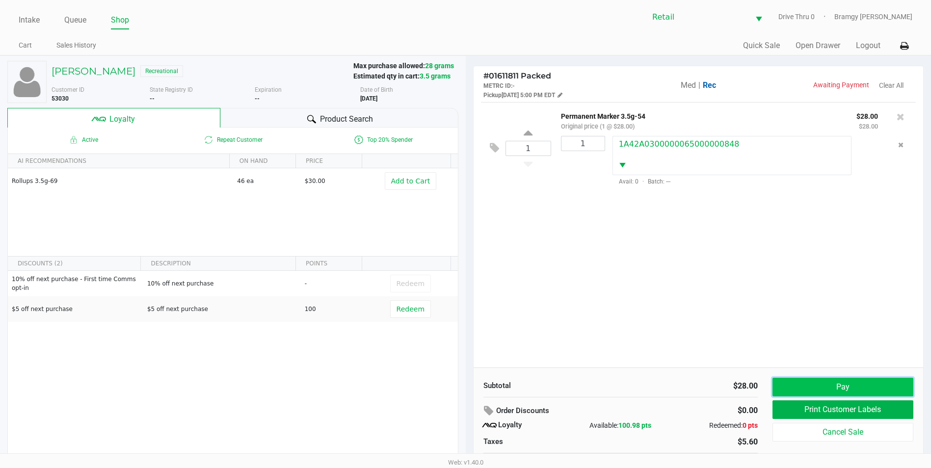
click at [819, 395] on button "Pay" at bounding box center [842, 387] width 141 height 19
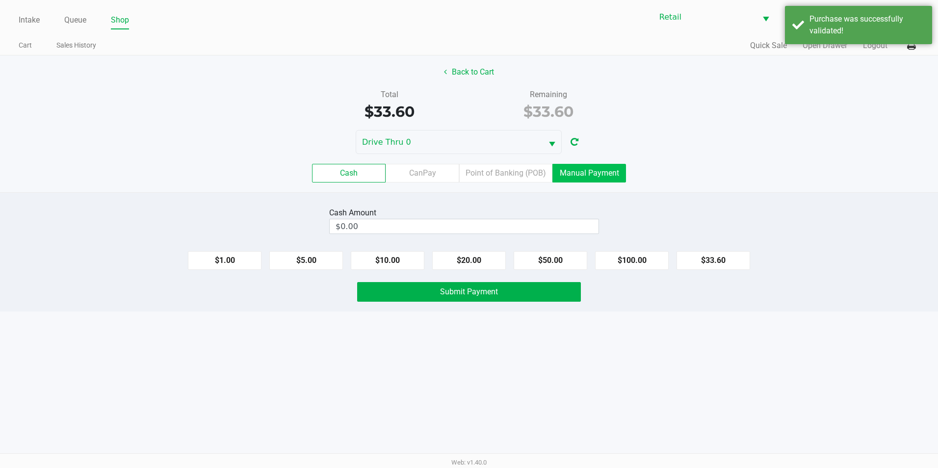
click at [602, 179] on label "Manual Payment" at bounding box center [589, 173] width 74 height 19
click at [0, 0] on 8 "Manual Payment" at bounding box center [0, 0] width 0 height 0
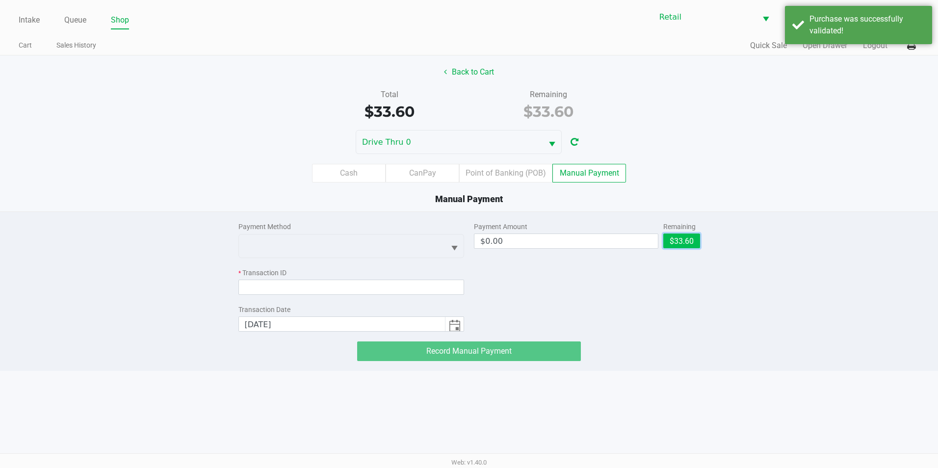
click at [690, 241] on button "$33.60" at bounding box center [681, 241] width 37 height 15
type input "$33.60"
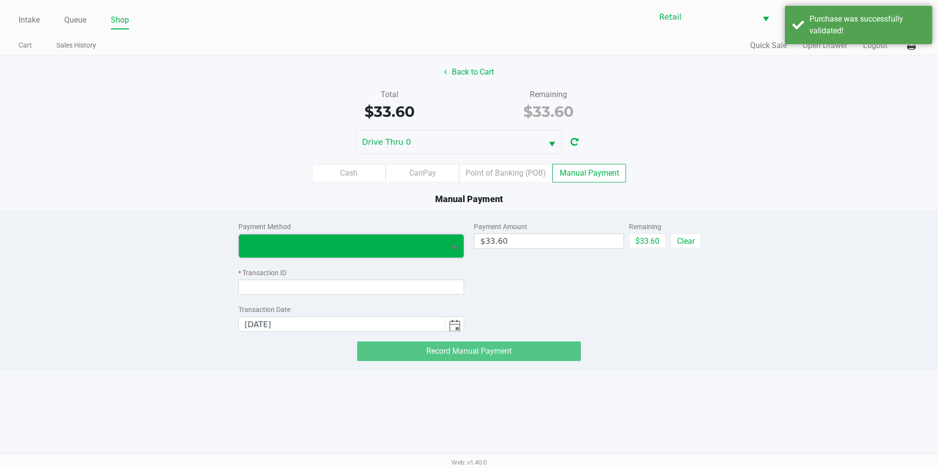
click at [427, 246] on span at bounding box center [342, 246] width 195 height 12
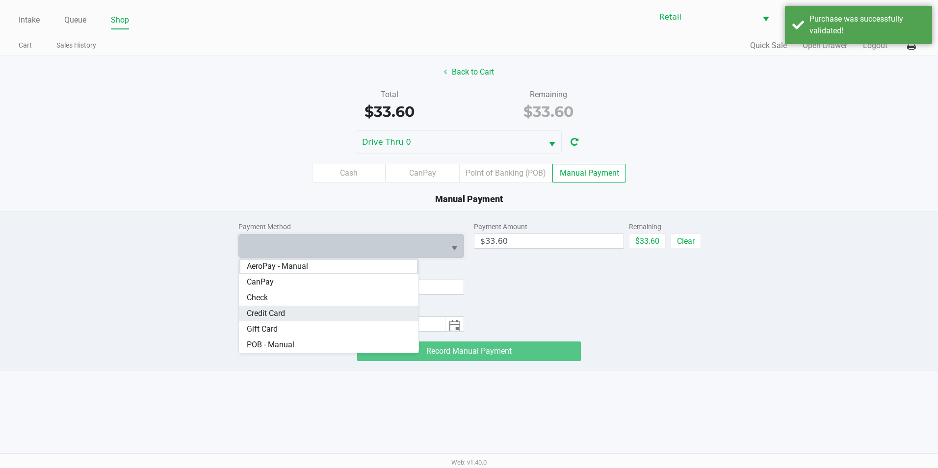
click at [357, 310] on Card "Credit Card" at bounding box center [329, 314] width 180 height 16
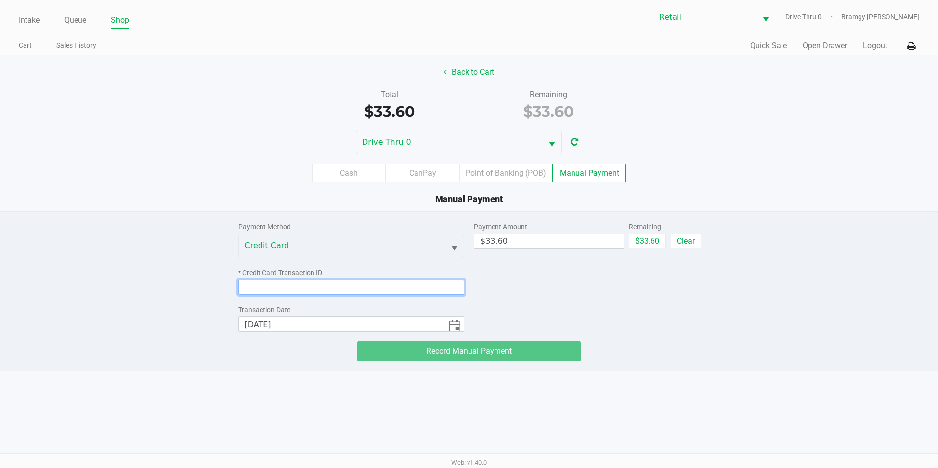
click at [381, 285] on input at bounding box center [351, 287] width 226 height 15
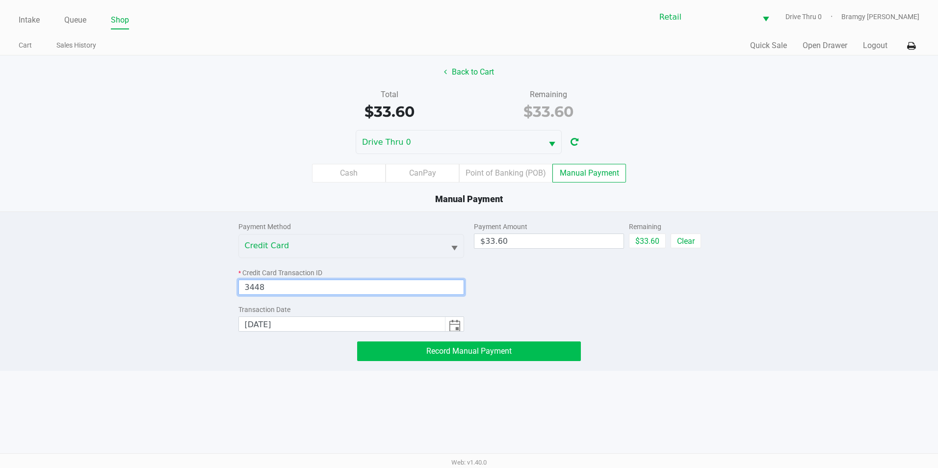
type input "3448"
click at [547, 357] on button "Record Manual Payment" at bounding box center [469, 351] width 224 height 20
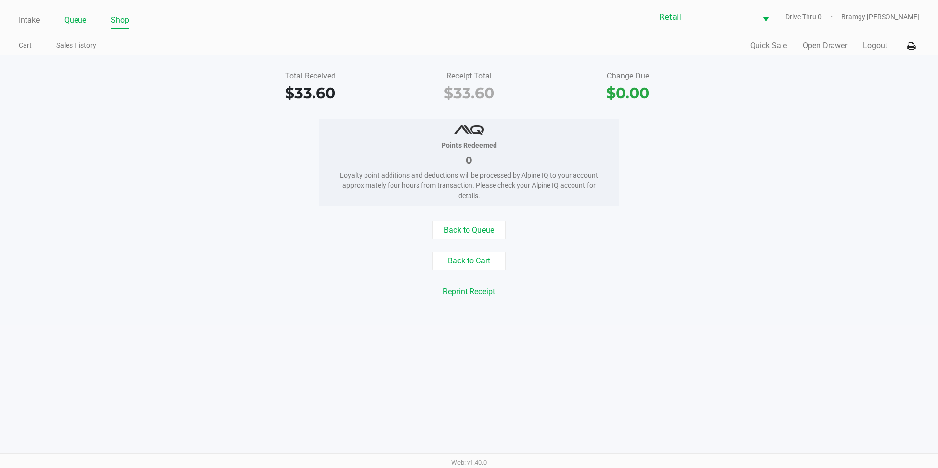
click at [69, 21] on link "Queue" at bounding box center [75, 20] width 22 height 14
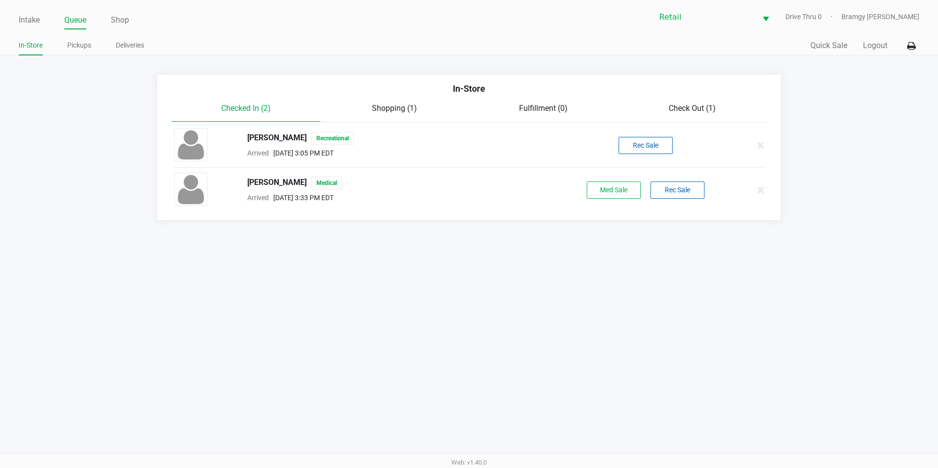
click at [74, 35] on div "Intake Queue Shop Retail Drive Thru 0 Bramgy [PERSON_NAME] In-Store Pickups Del…" at bounding box center [469, 27] width 938 height 55
click at [78, 43] on link "Pickups" at bounding box center [79, 45] width 24 height 12
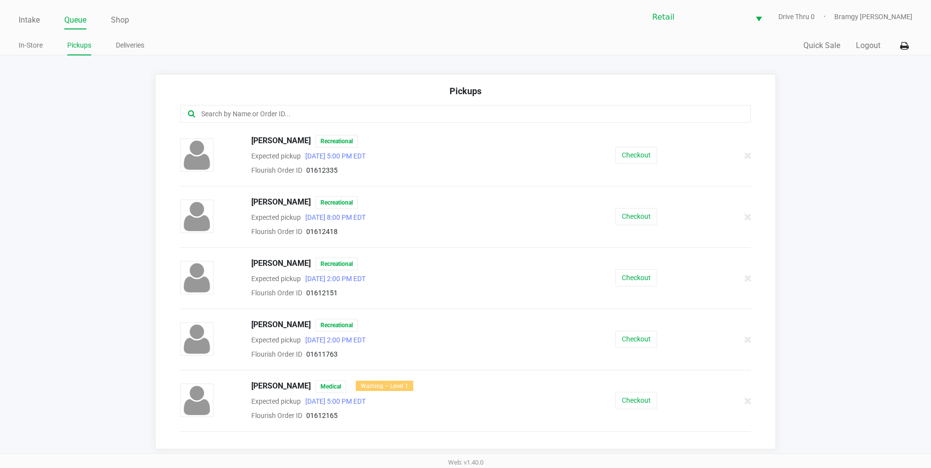
click at [215, 120] on div at bounding box center [465, 114] width 571 height 18
click at [215, 119] on input "text" at bounding box center [449, 113] width 499 height 11
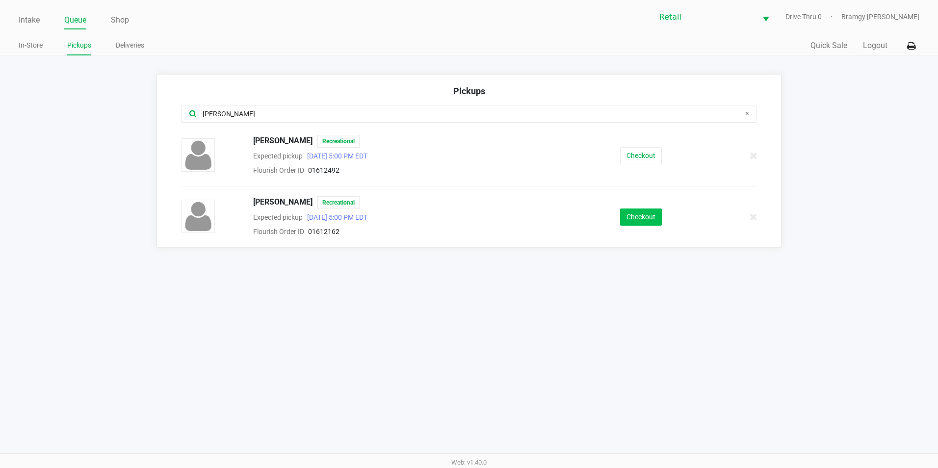
type input "[PERSON_NAME]"
click at [649, 210] on button "Checkout" at bounding box center [641, 216] width 42 height 17
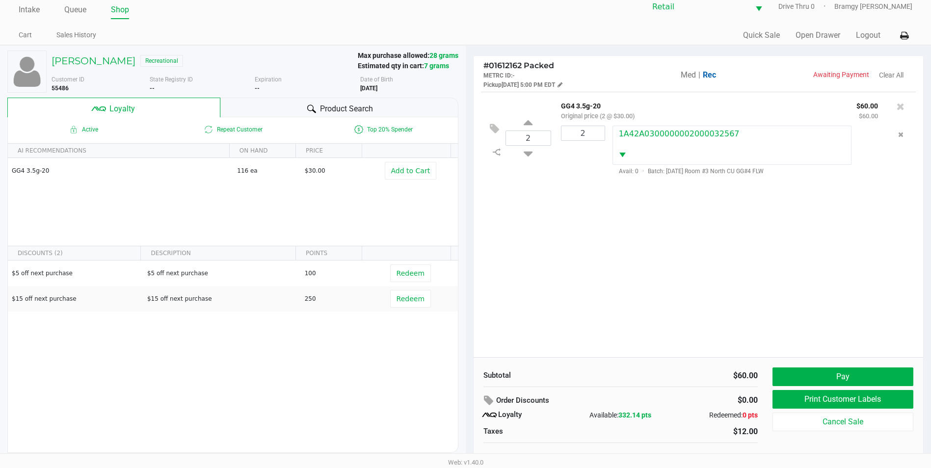
scroll to position [19, 0]
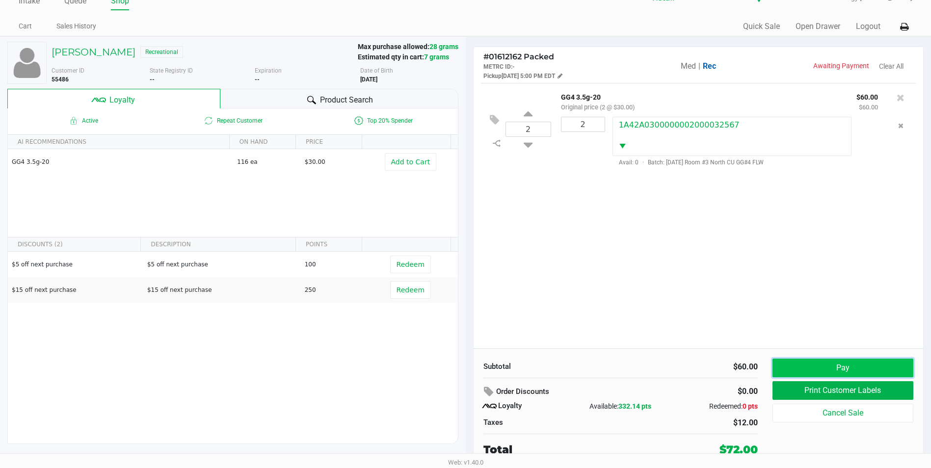
click at [819, 369] on button "Pay" at bounding box center [842, 368] width 141 height 19
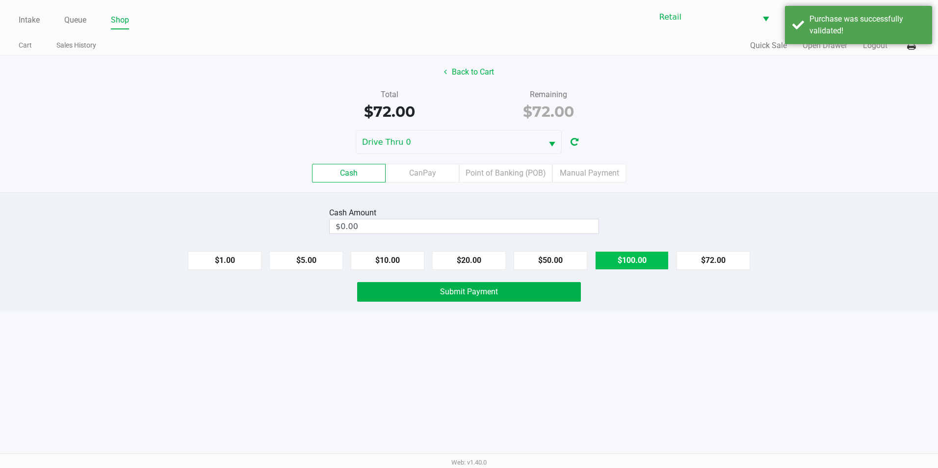
click at [627, 264] on button "$100.00" at bounding box center [632, 260] width 74 height 19
type input "$100.00"
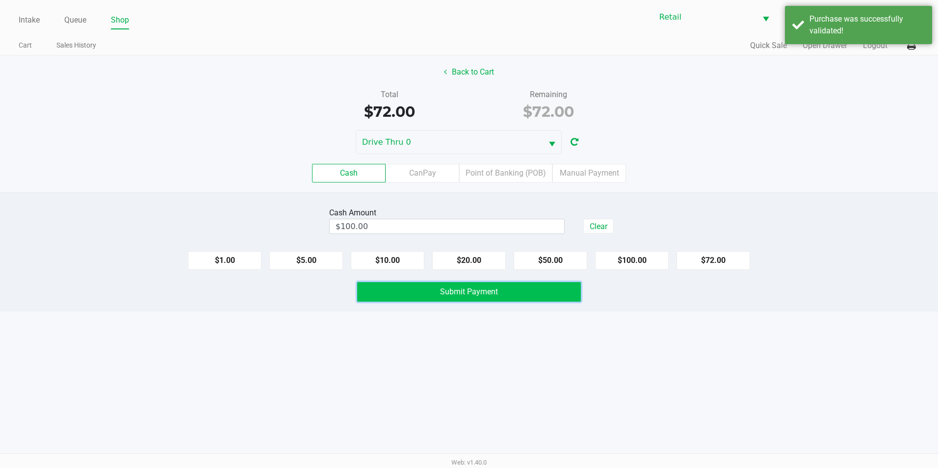
click at [547, 289] on button "Submit Payment" at bounding box center [469, 292] width 224 height 20
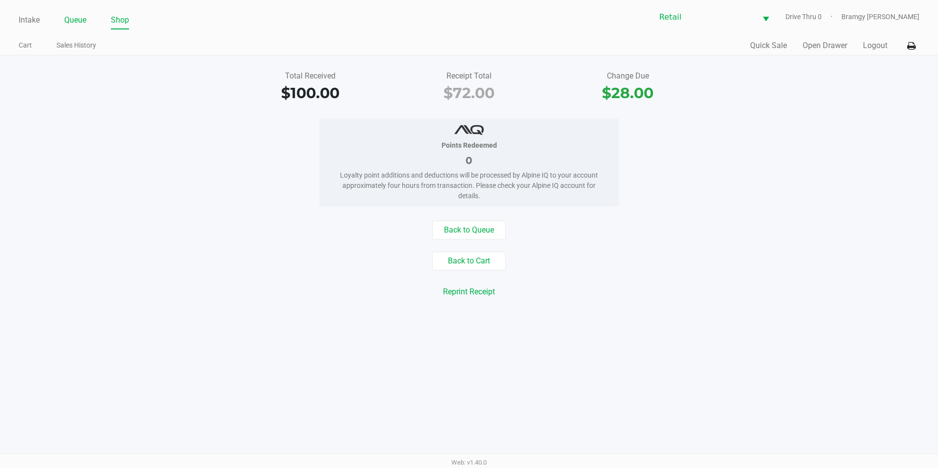
click at [82, 18] on link "Queue" at bounding box center [75, 20] width 22 height 14
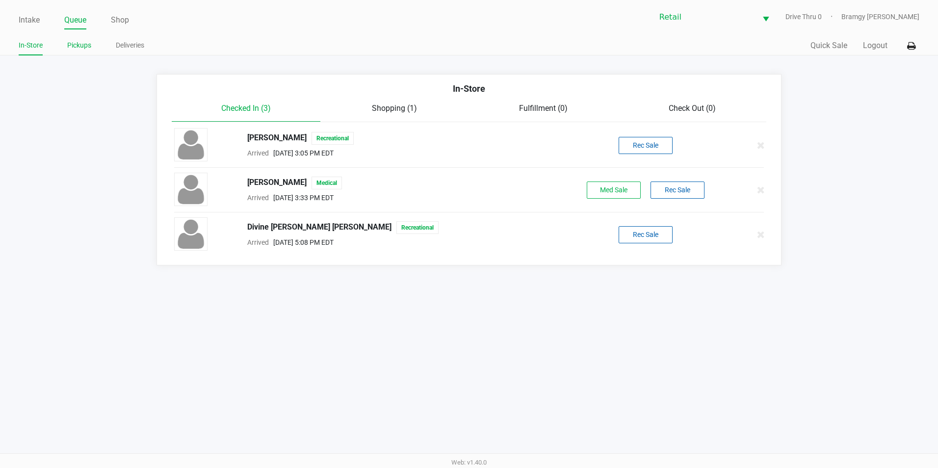
click at [84, 43] on link "Pickups" at bounding box center [79, 45] width 24 height 12
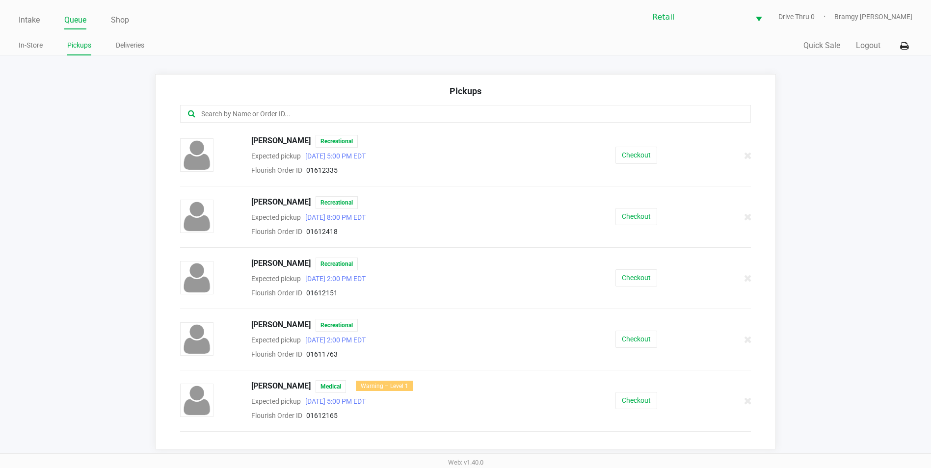
click at [315, 111] on input "text" at bounding box center [449, 113] width 499 height 11
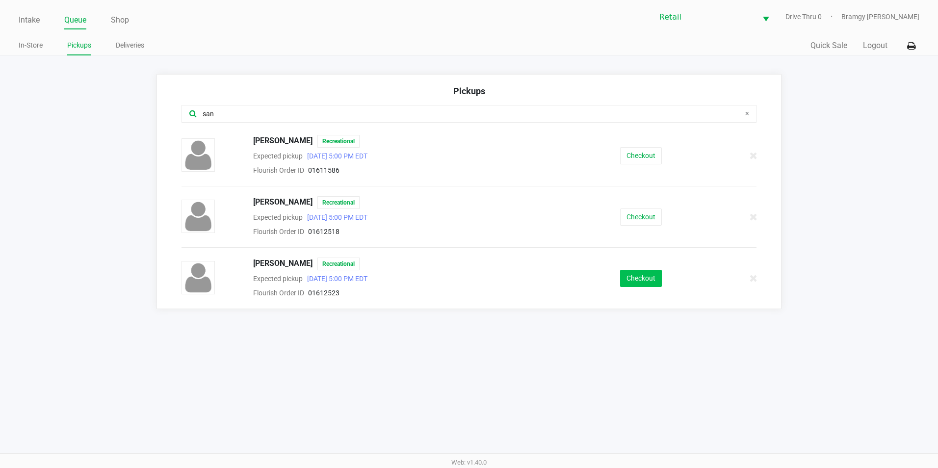
type input "san"
click at [620, 278] on button "Checkout" at bounding box center [641, 278] width 42 height 17
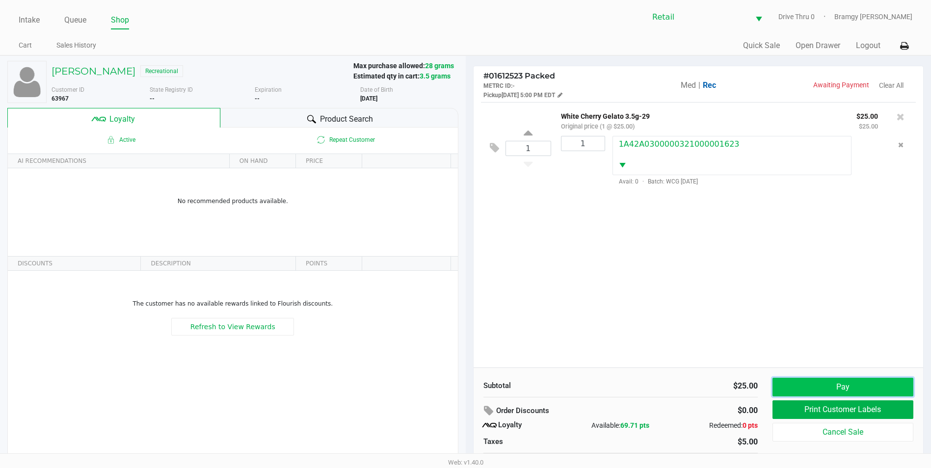
click at [848, 383] on button "Pay" at bounding box center [842, 387] width 141 height 19
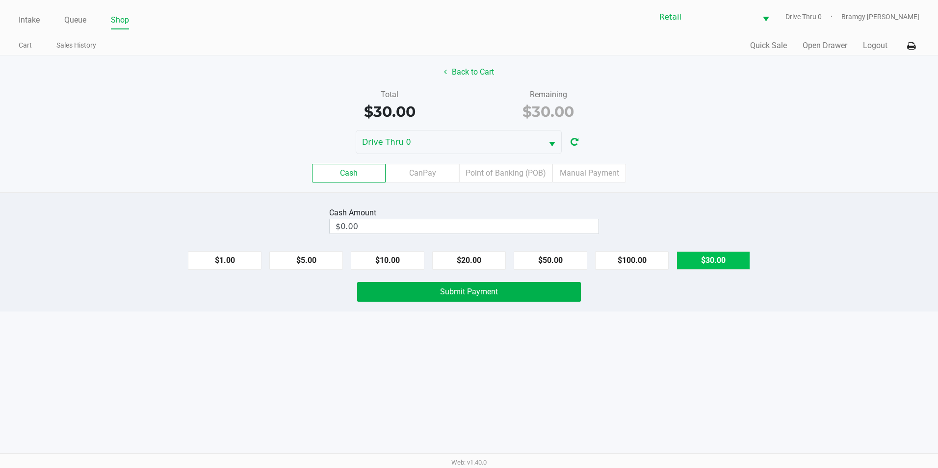
click at [748, 253] on button "$30.00" at bounding box center [713, 260] width 74 height 19
type input "$30.00"
click at [545, 301] on button "Submit Payment" at bounding box center [469, 292] width 224 height 20
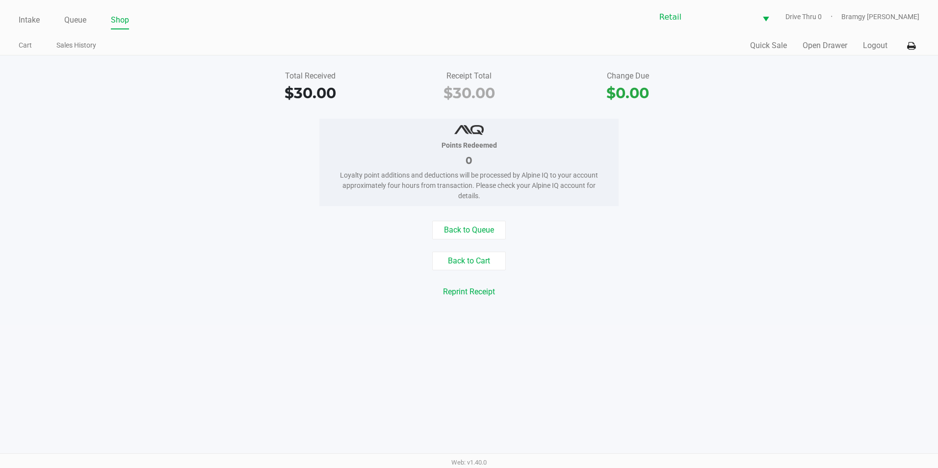
click at [72, 32] on div "Intake Queue Shop Retail Drive Thru 0 Bramgy [PERSON_NAME] Cart Sales History Q…" at bounding box center [469, 27] width 938 height 55
click at [80, 10] on div "Intake Queue Shop Retail Drive Thru 0 Bramgy [PERSON_NAME]" at bounding box center [469, 17] width 901 height 24
click at [75, 19] on link "Queue" at bounding box center [75, 20] width 22 height 14
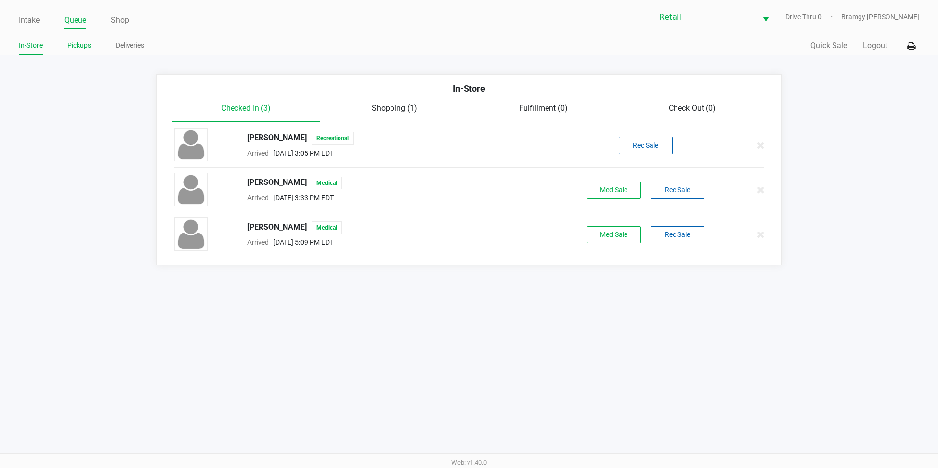
click at [80, 47] on link "Pickups" at bounding box center [79, 45] width 24 height 12
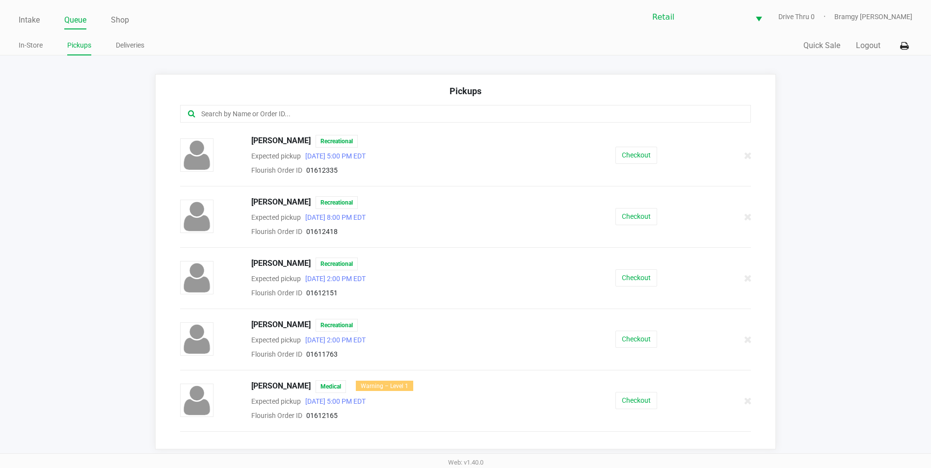
click at [260, 116] on input "text" at bounding box center [449, 113] width 499 height 11
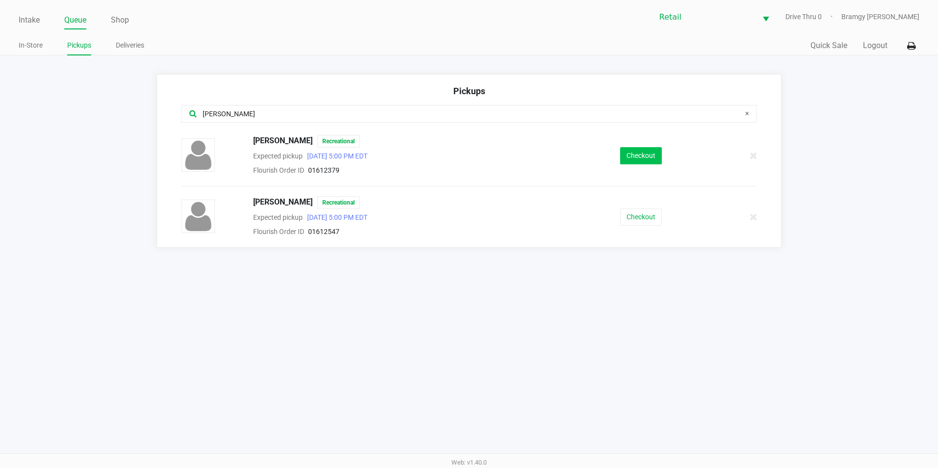
type input "[PERSON_NAME]"
click at [630, 154] on button "Checkout" at bounding box center [641, 155] width 42 height 17
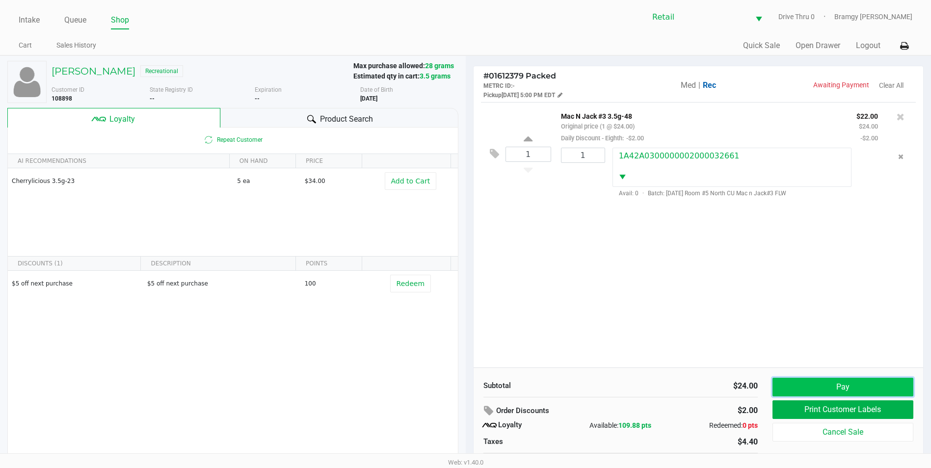
click at [790, 386] on button "Pay" at bounding box center [842, 387] width 141 height 19
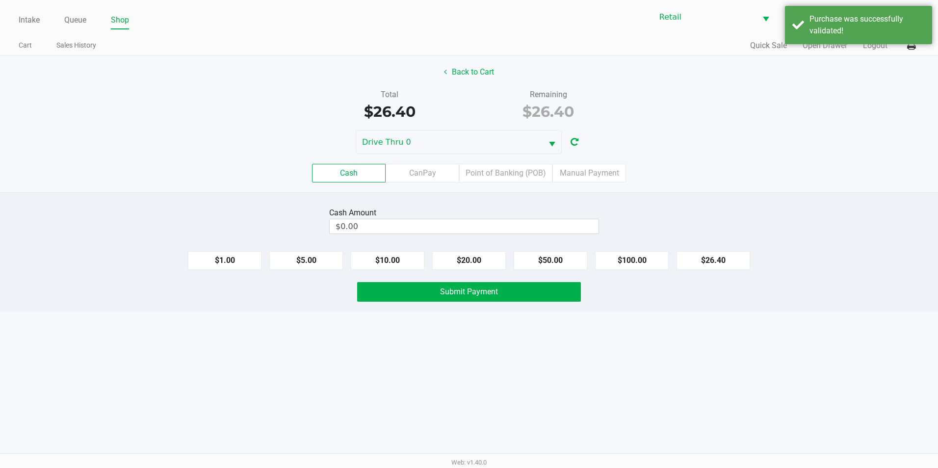
click at [577, 157] on div "Cash CanPay Point of Banking (POB) Manual Payment" at bounding box center [469, 173] width 953 height 38
click at [583, 166] on label "Manual Payment" at bounding box center [589, 173] width 74 height 19
click at [0, 0] on 8 "Manual Payment" at bounding box center [0, 0] width 0 height 0
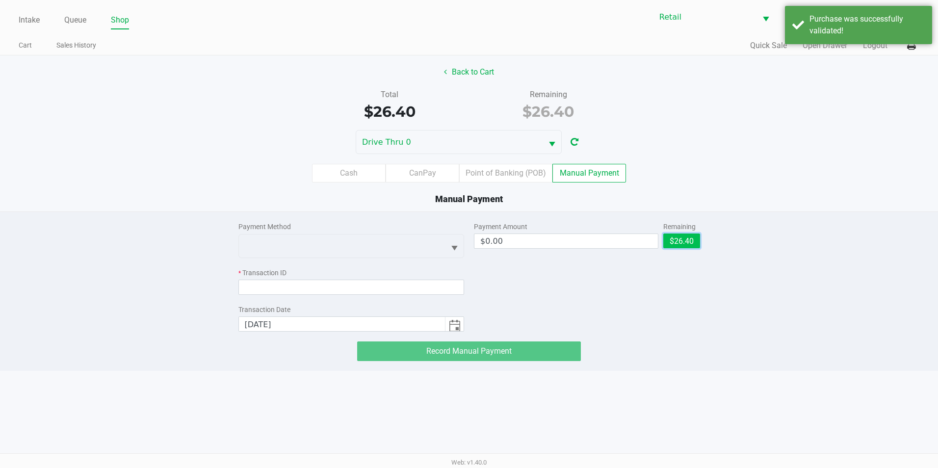
click at [669, 243] on button "$26.40" at bounding box center [681, 241] width 37 height 15
type input "$26.40"
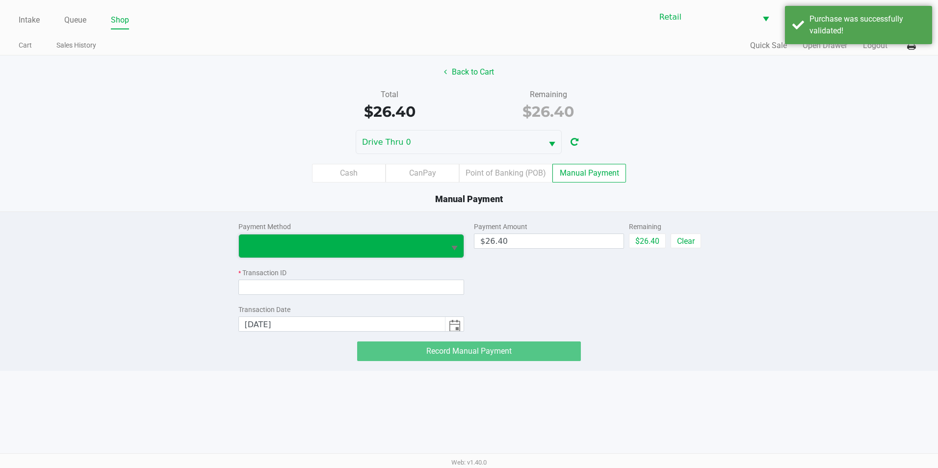
click at [334, 257] on span at bounding box center [342, 245] width 207 height 23
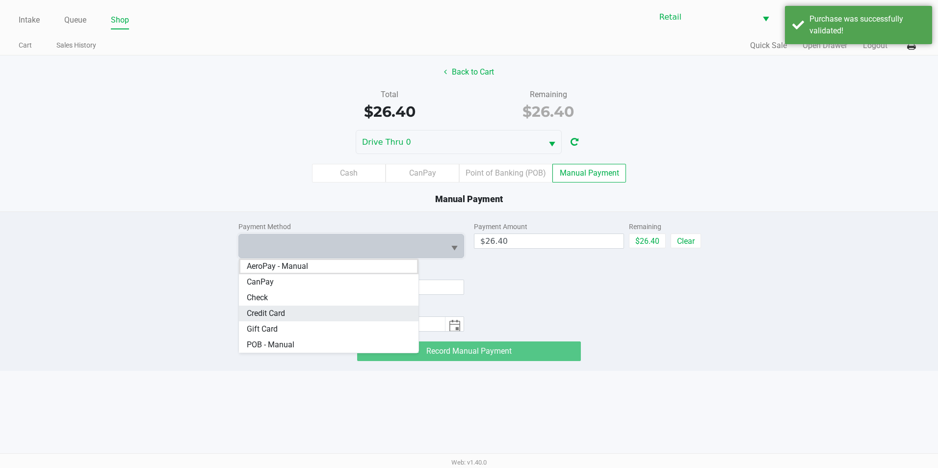
click at [316, 313] on Card "Credit Card" at bounding box center [329, 314] width 180 height 16
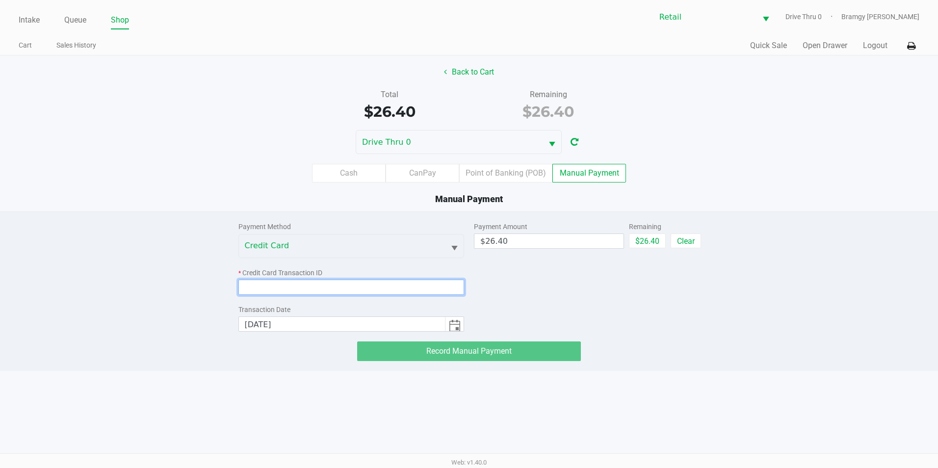
click at [410, 286] on input at bounding box center [351, 287] width 226 height 15
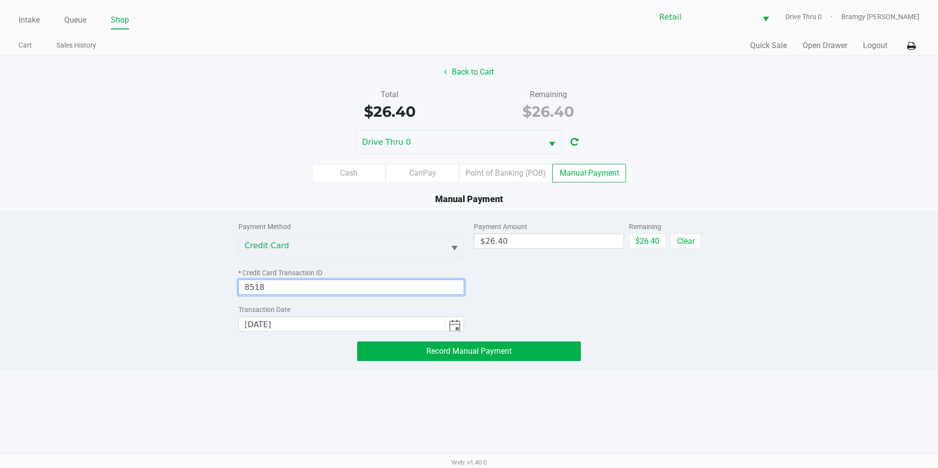
type input "8518"
click at [493, 343] on button "Record Manual Payment" at bounding box center [469, 351] width 224 height 20
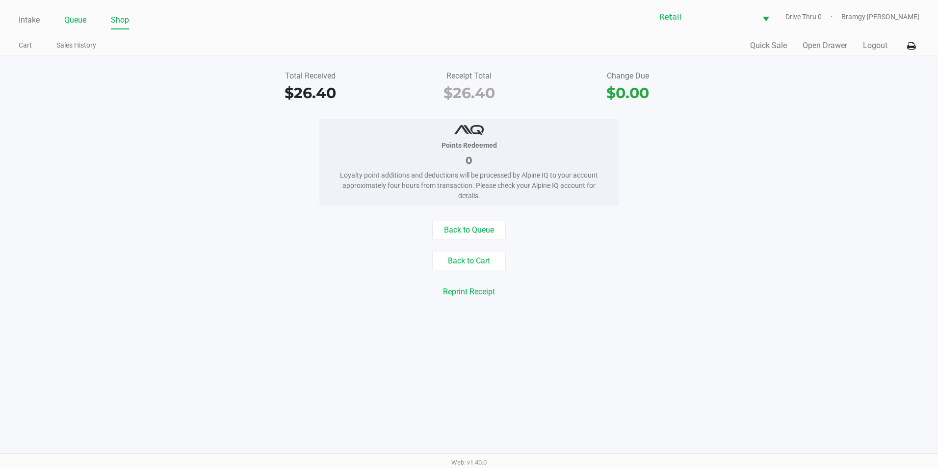
click at [84, 23] on link "Queue" at bounding box center [75, 20] width 22 height 14
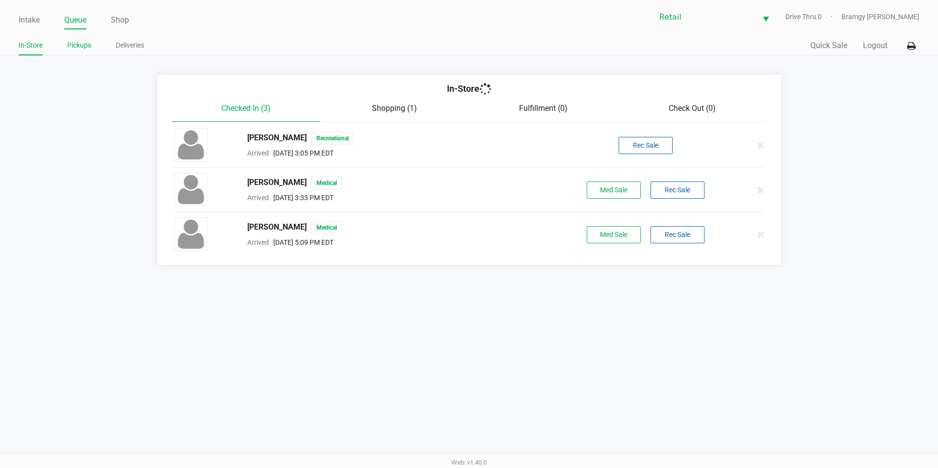
click at [80, 44] on link "Pickups" at bounding box center [79, 45] width 24 height 12
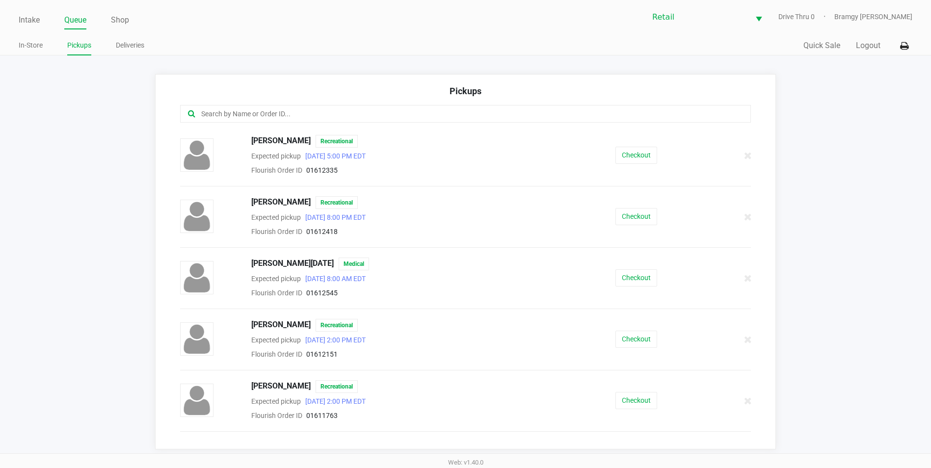
click at [240, 113] on input "text" at bounding box center [449, 113] width 499 height 11
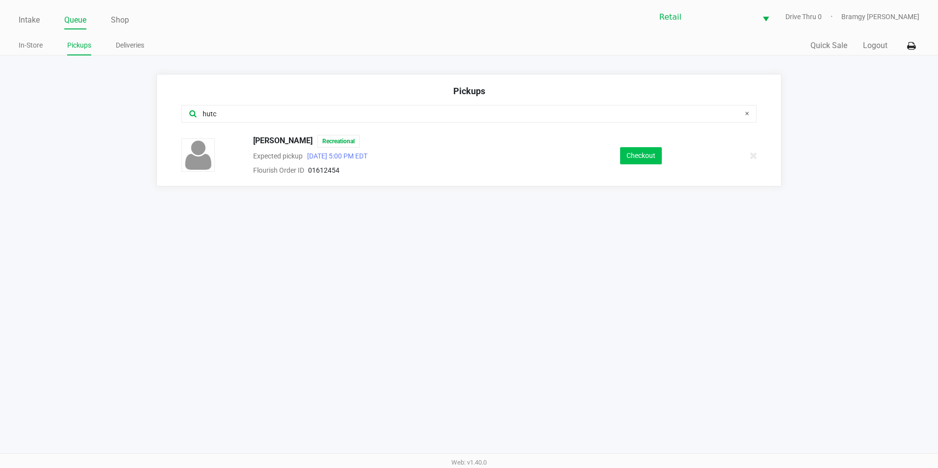
type input "hutc"
click at [652, 156] on button "Checkout" at bounding box center [641, 155] width 42 height 17
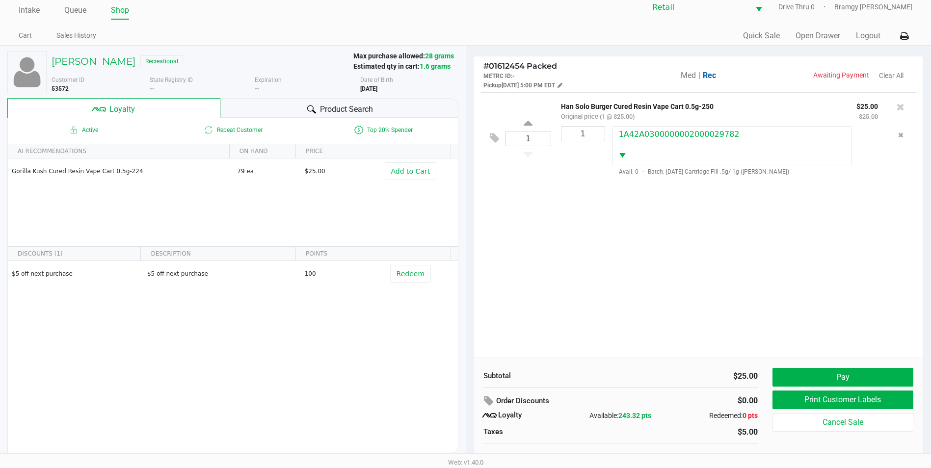
scroll to position [19, 0]
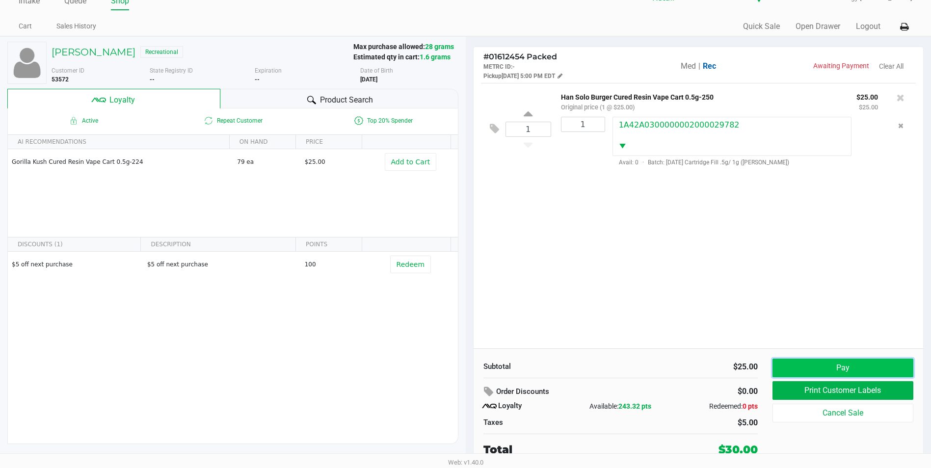
click at [845, 364] on button "Pay" at bounding box center [842, 368] width 141 height 19
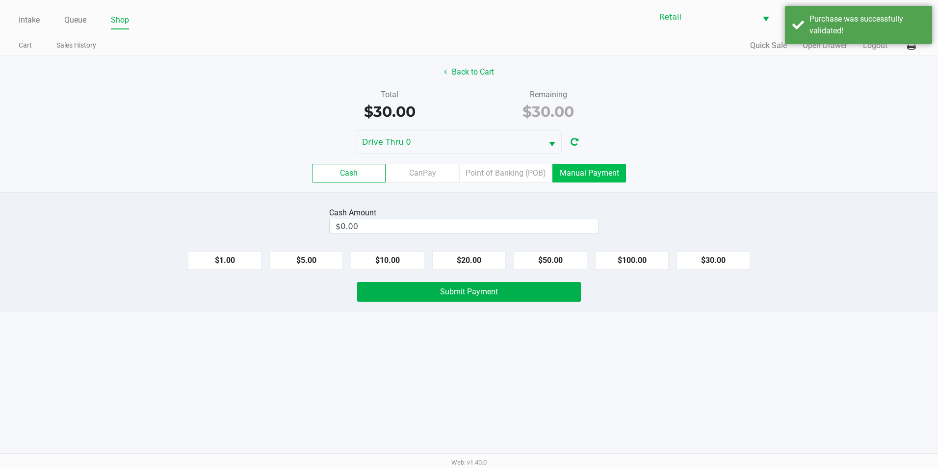
click at [594, 170] on label "Manual Payment" at bounding box center [589, 173] width 74 height 19
click at [0, 0] on 8 "Manual Payment" at bounding box center [0, 0] width 0 height 0
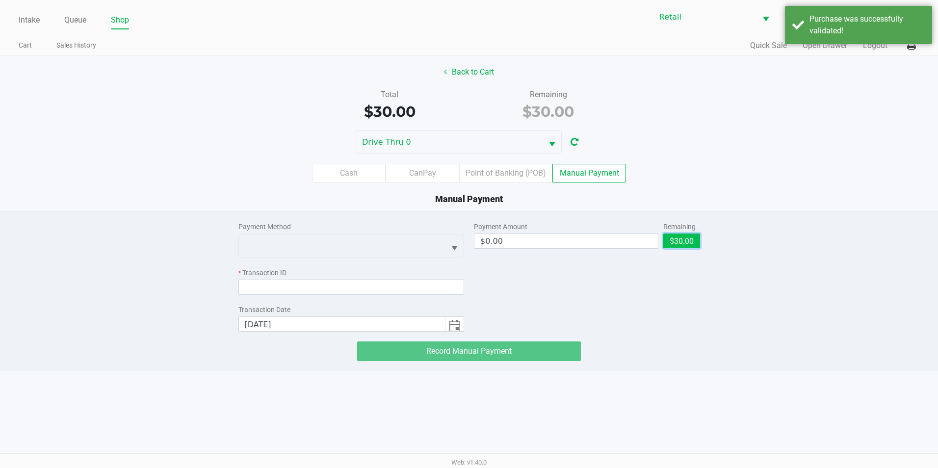
click at [680, 245] on button "$30.00" at bounding box center [681, 241] width 37 height 15
type input "$30.00"
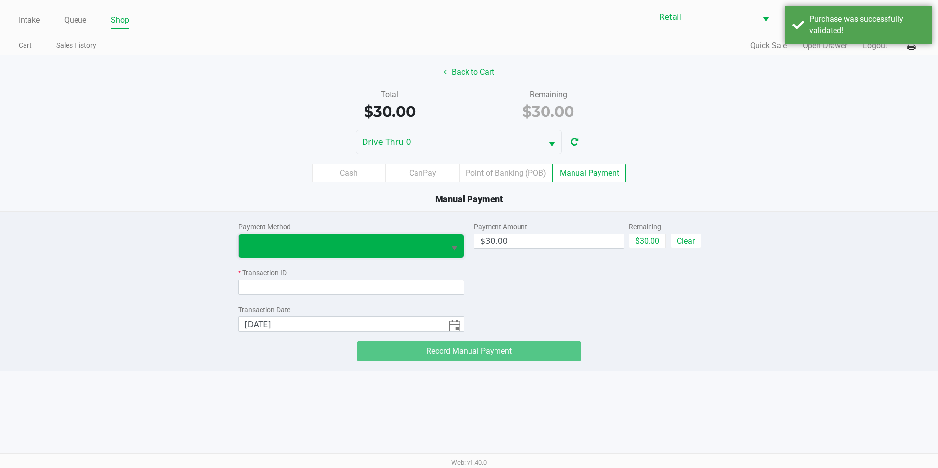
click at [441, 237] on span at bounding box center [342, 245] width 207 height 23
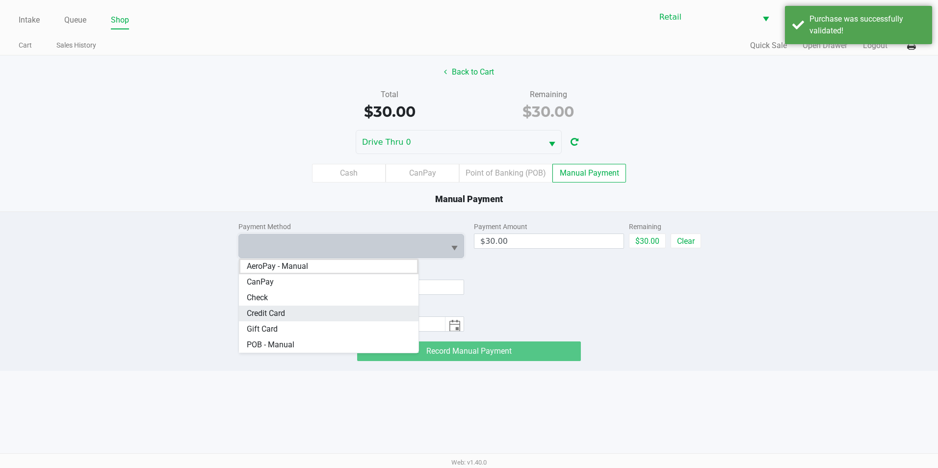
click at [341, 314] on Card "Credit Card" at bounding box center [329, 314] width 180 height 16
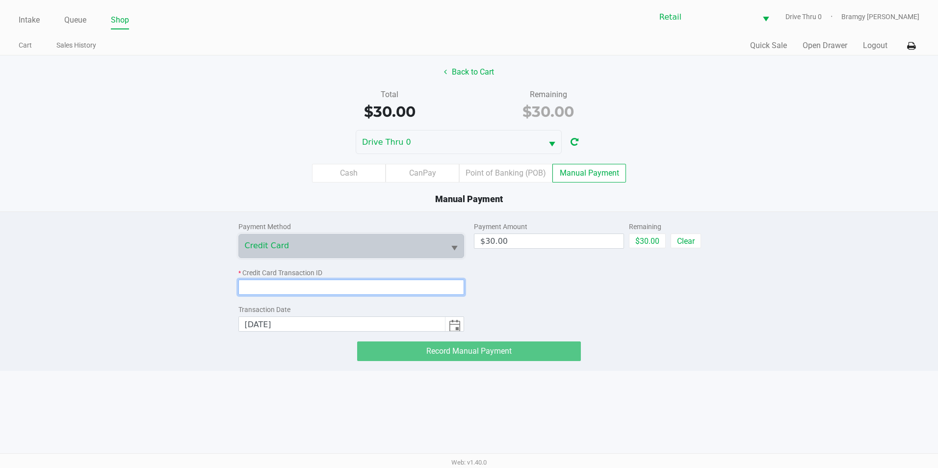
click at [351, 280] on input at bounding box center [351, 287] width 226 height 15
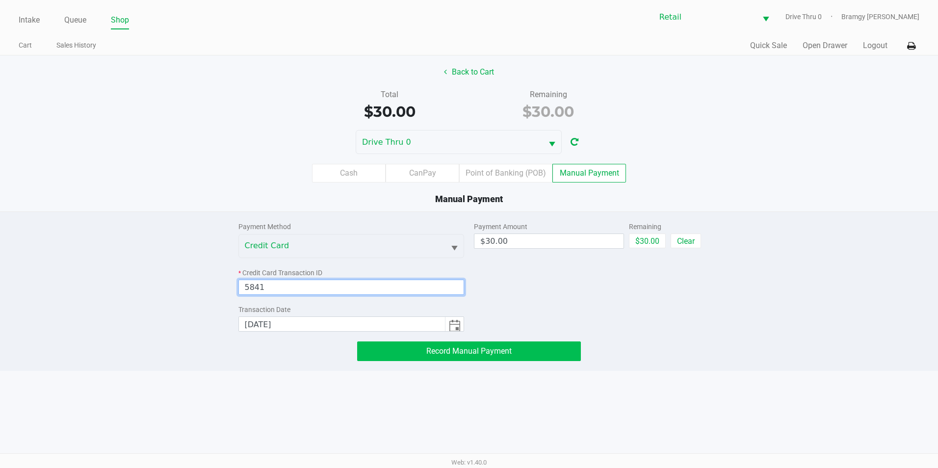
type input "5841"
click at [396, 351] on button "Record Manual Payment" at bounding box center [469, 351] width 224 height 20
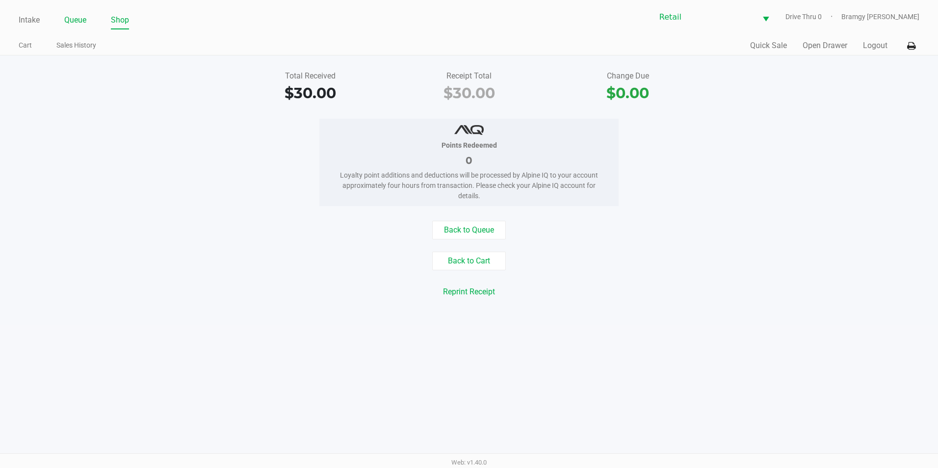
click at [85, 24] on link "Queue" at bounding box center [75, 20] width 22 height 14
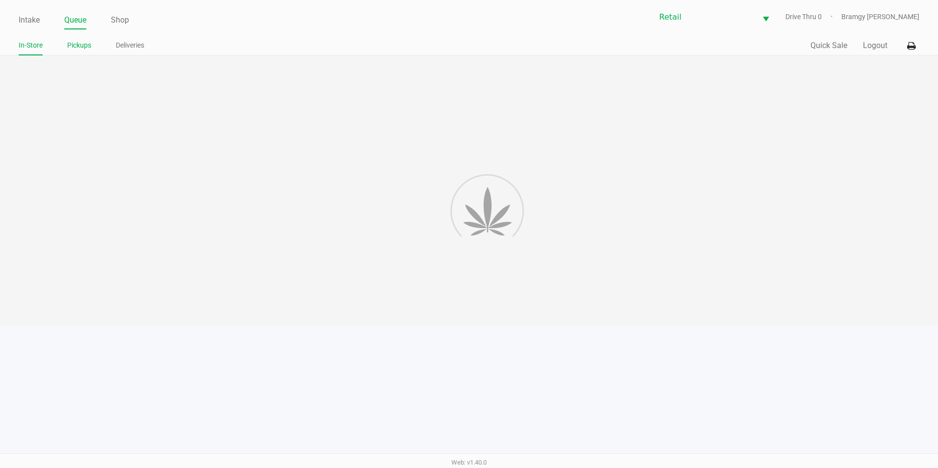
click at [90, 43] on link "Pickups" at bounding box center [79, 45] width 24 height 12
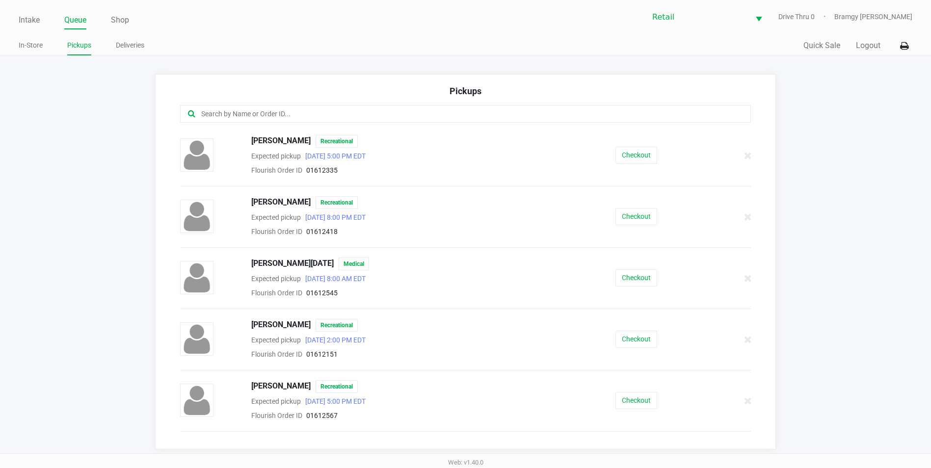
click at [236, 112] on input "text" at bounding box center [449, 113] width 499 height 11
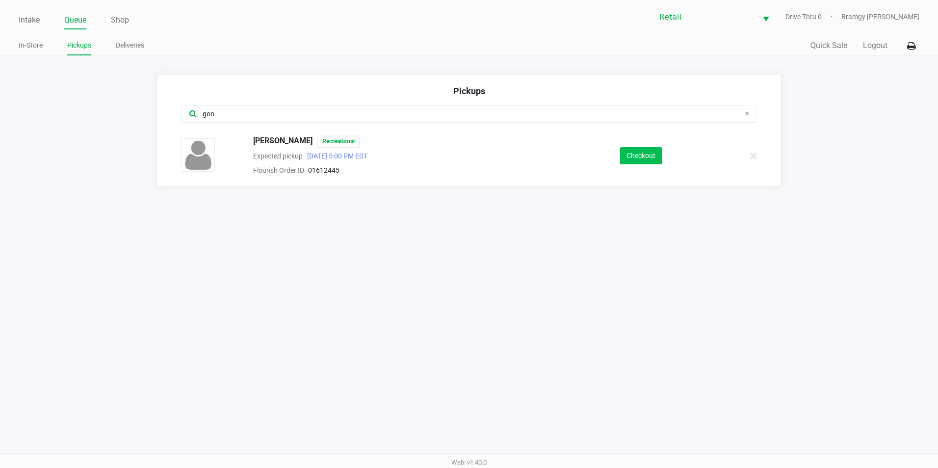
type input "gon"
click at [632, 163] on button "Checkout" at bounding box center [641, 155] width 42 height 17
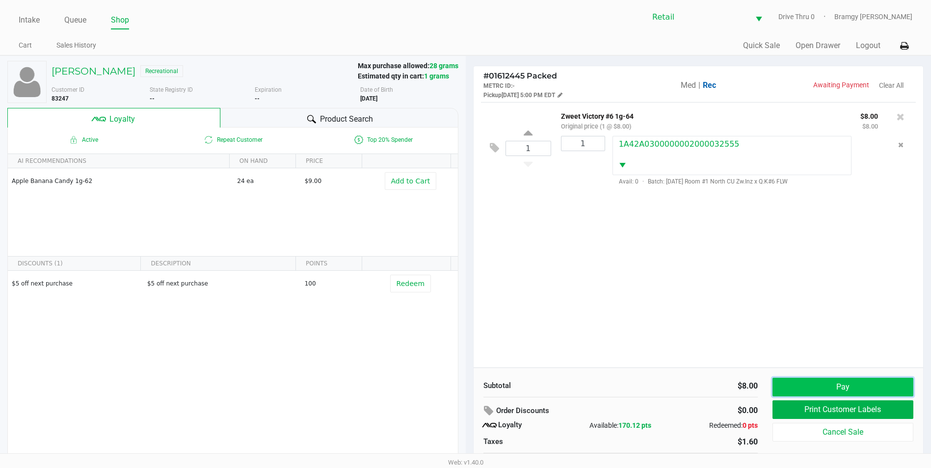
click at [831, 385] on button "Pay" at bounding box center [842, 387] width 141 height 19
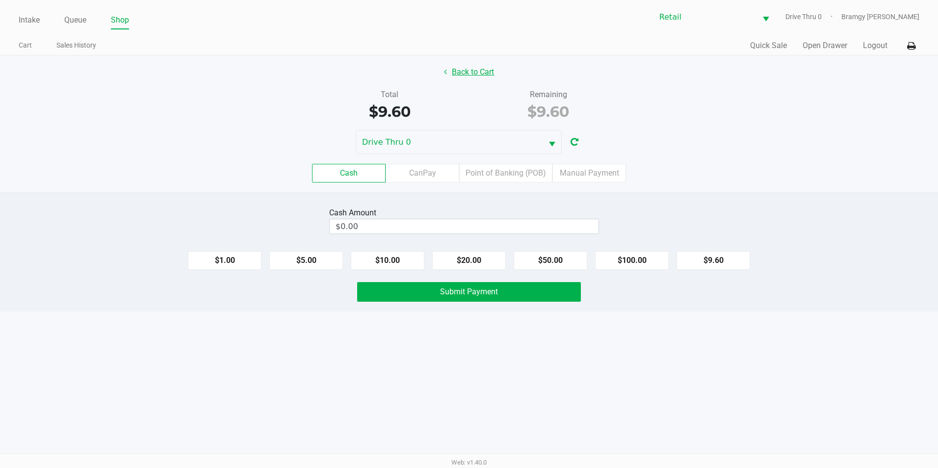
click at [481, 69] on button "Back to Cart" at bounding box center [469, 72] width 63 height 19
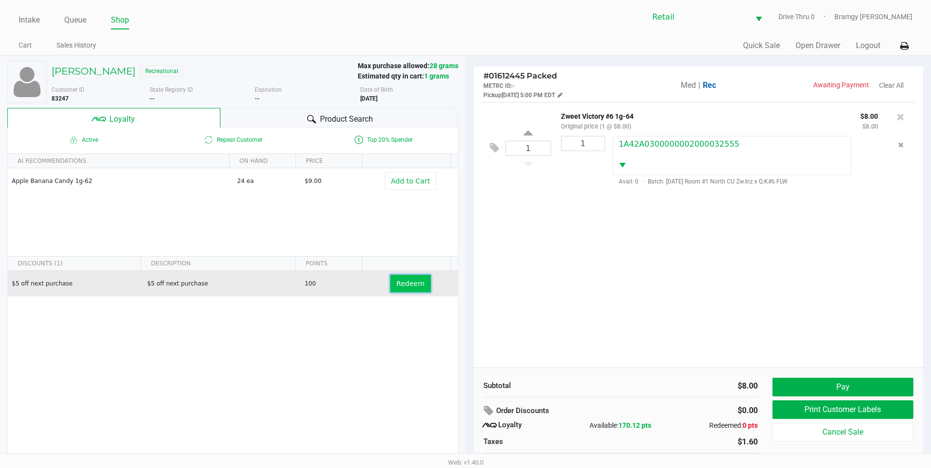
click at [413, 288] on button "Redeem" at bounding box center [410, 284] width 41 height 18
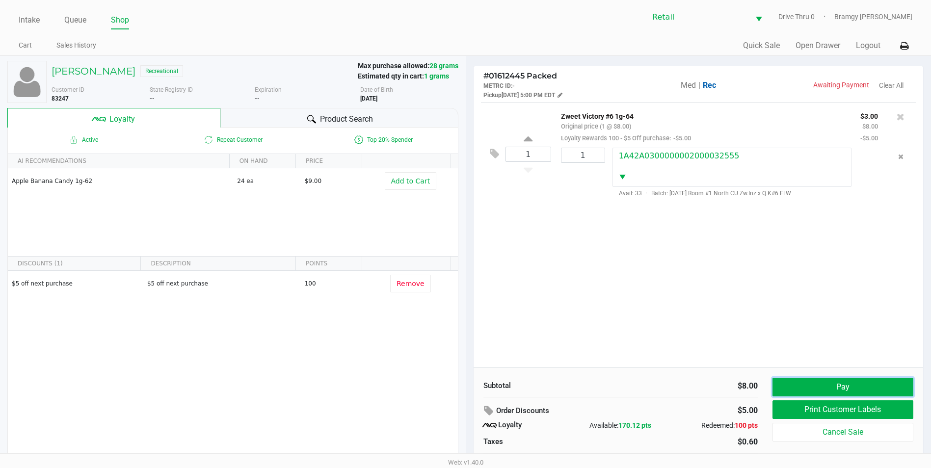
click at [840, 384] on button "Pay" at bounding box center [842, 387] width 141 height 19
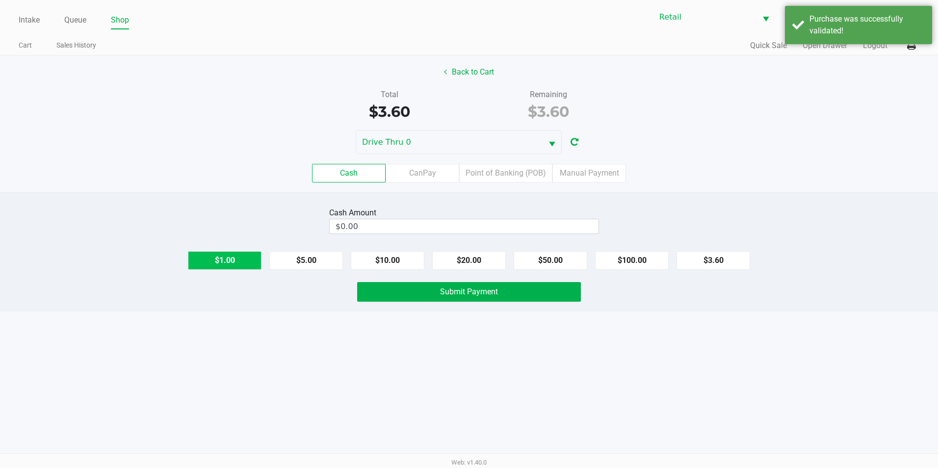
click at [216, 265] on button "$1.00" at bounding box center [225, 260] width 74 height 19
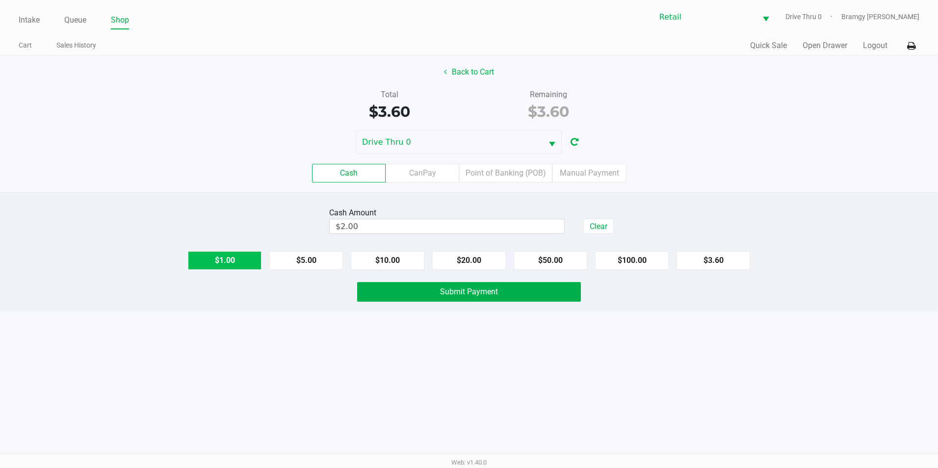
click at [216, 265] on button "$1.00" at bounding box center [225, 260] width 74 height 19
type input "$4.00"
click at [408, 299] on button "Submit Payment" at bounding box center [469, 292] width 224 height 20
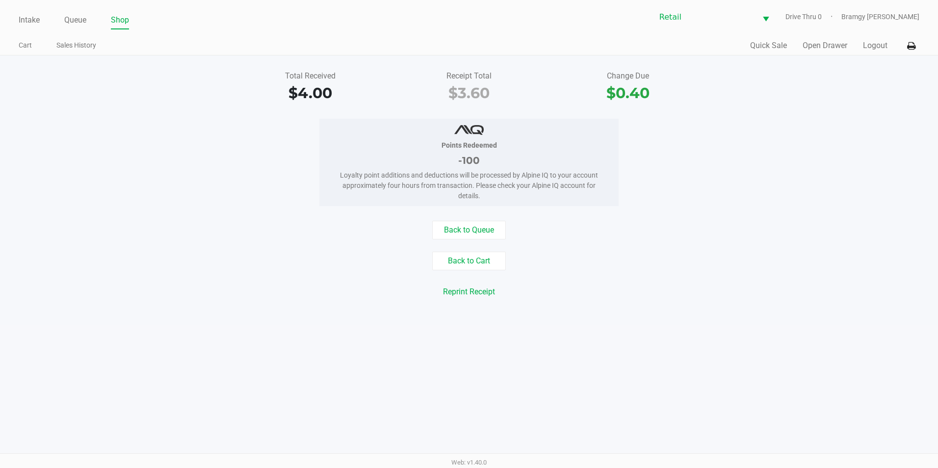
click at [64, 23] on ul "Intake Queue Shop" at bounding box center [244, 20] width 450 height 17
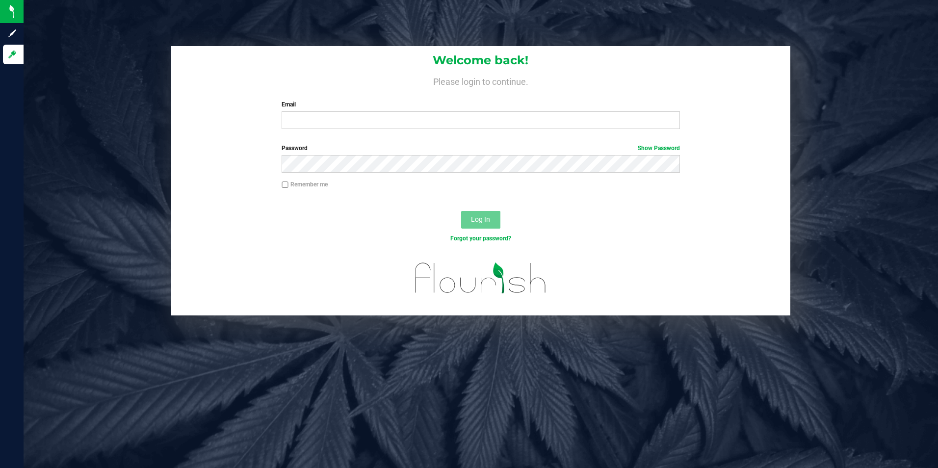
click at [359, 133] on div "Welcome back! Please login to continue. Email Required Please format your email…" at bounding box center [481, 91] width 620 height 91
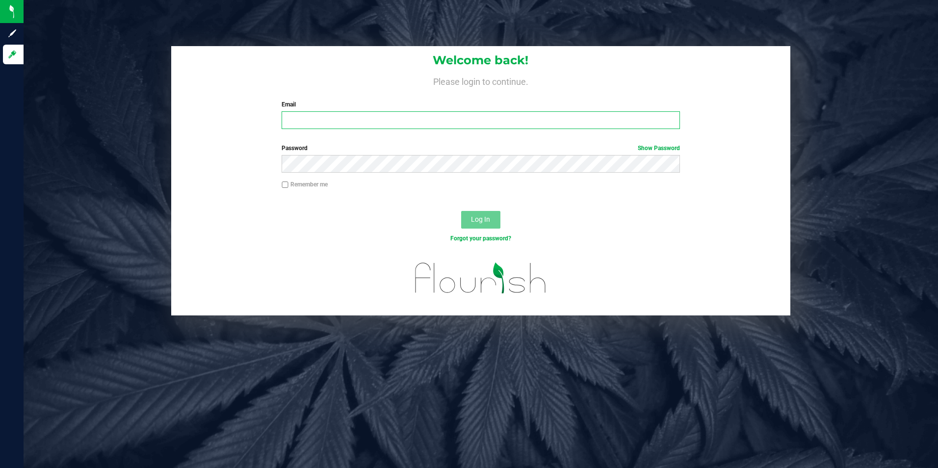
click at [358, 128] on input "Email" at bounding box center [481, 120] width 398 height 18
type input "[EMAIL_ADDRESS][DOMAIN_NAME]"
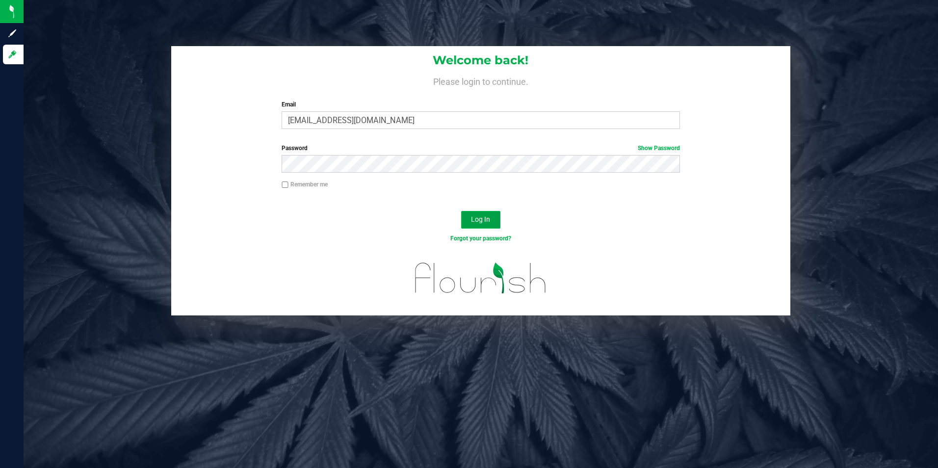
click at [492, 227] on button "Log In" at bounding box center [480, 220] width 39 height 18
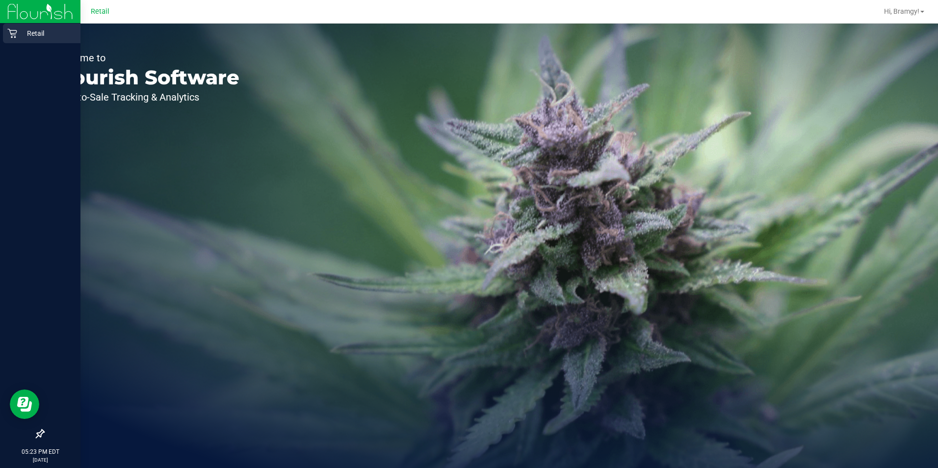
click at [14, 31] on icon at bounding box center [12, 33] width 10 height 10
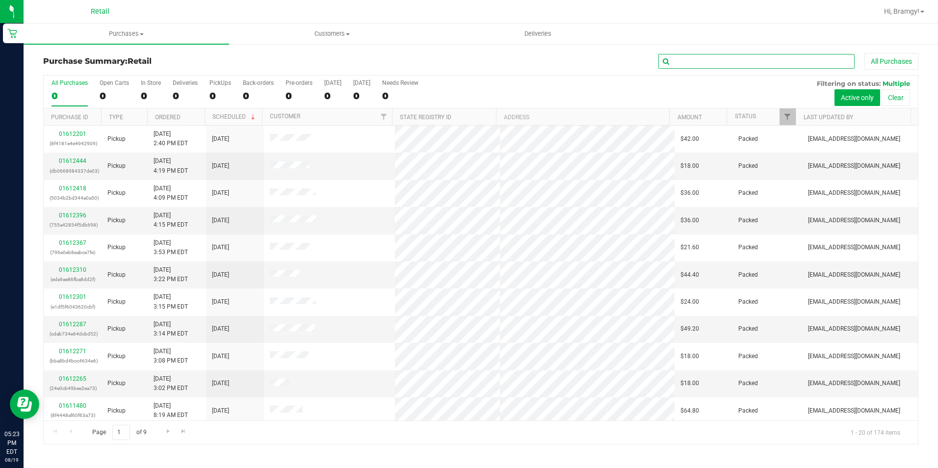
click at [794, 61] on input "text" at bounding box center [756, 61] width 196 height 15
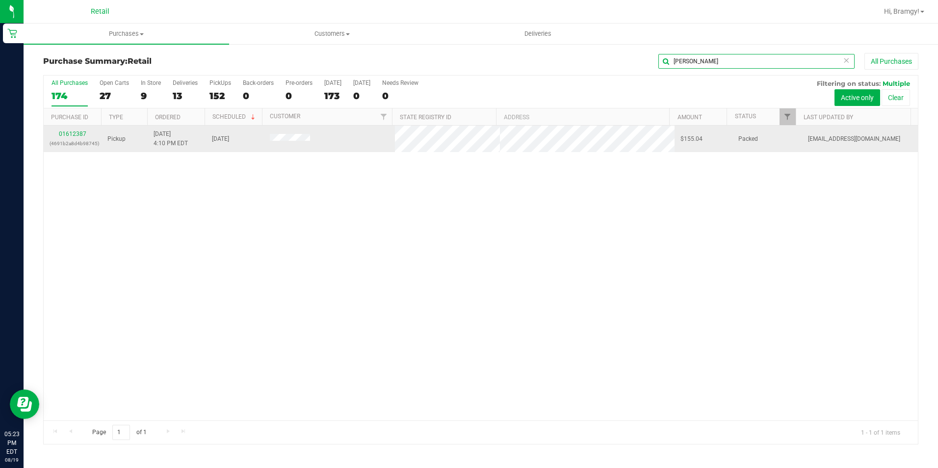
type input "steven brun"
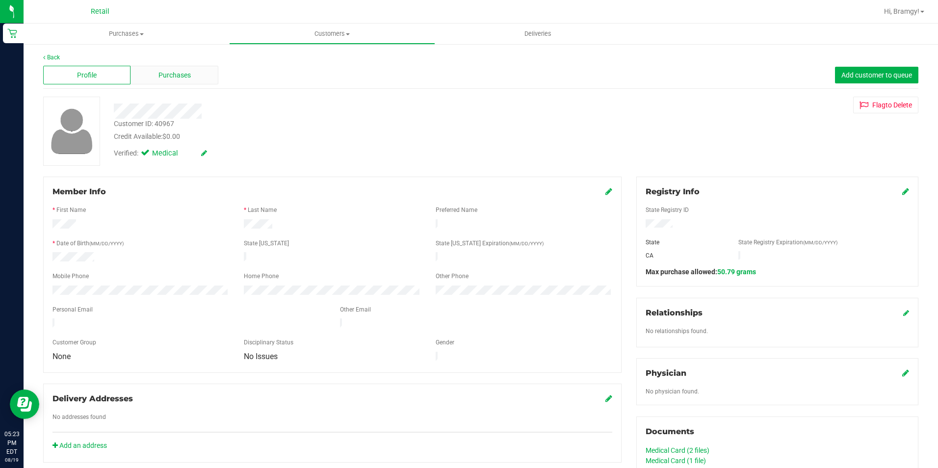
click at [156, 68] on div "Purchases" at bounding box center [173, 75] width 87 height 19
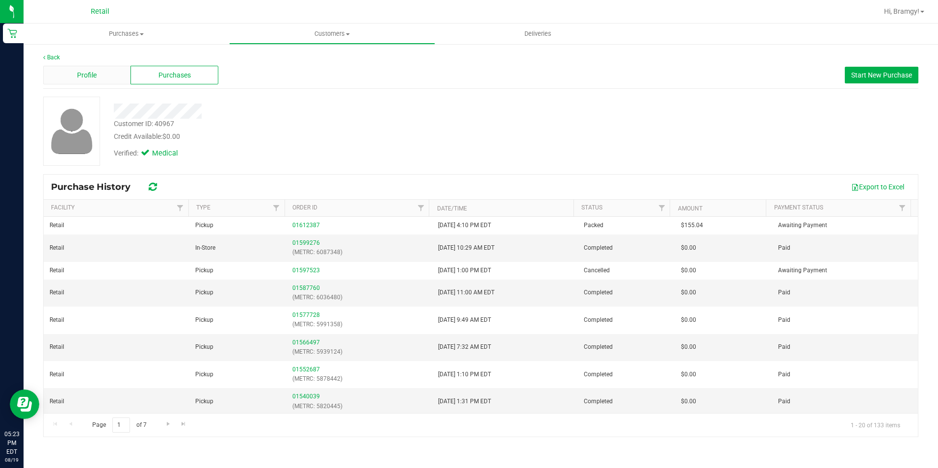
click at [93, 69] on div "Profile" at bounding box center [86, 75] width 87 height 19
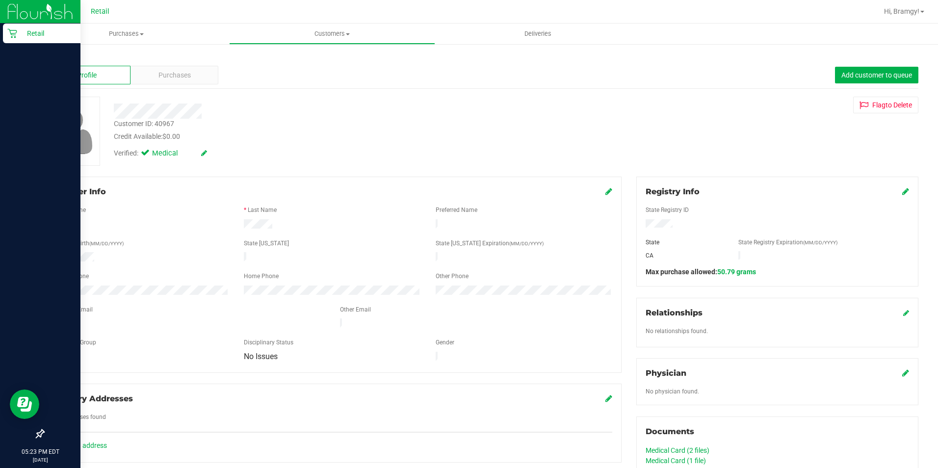
click at [17, 36] on icon at bounding box center [12, 33] width 10 height 10
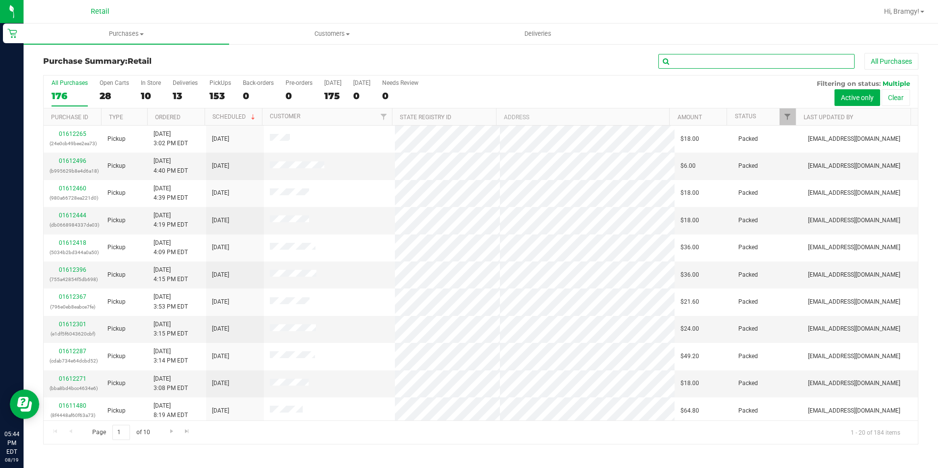
click at [726, 63] on input "text" at bounding box center [756, 61] width 196 height 15
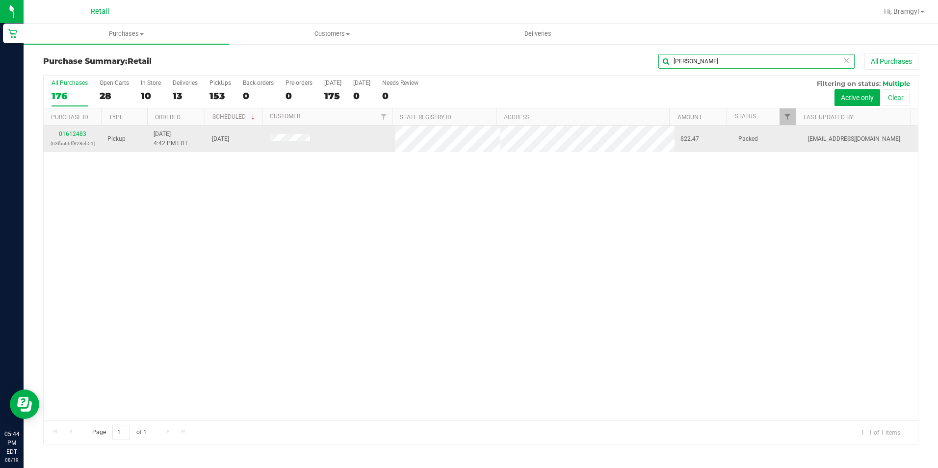
type input "alwell"
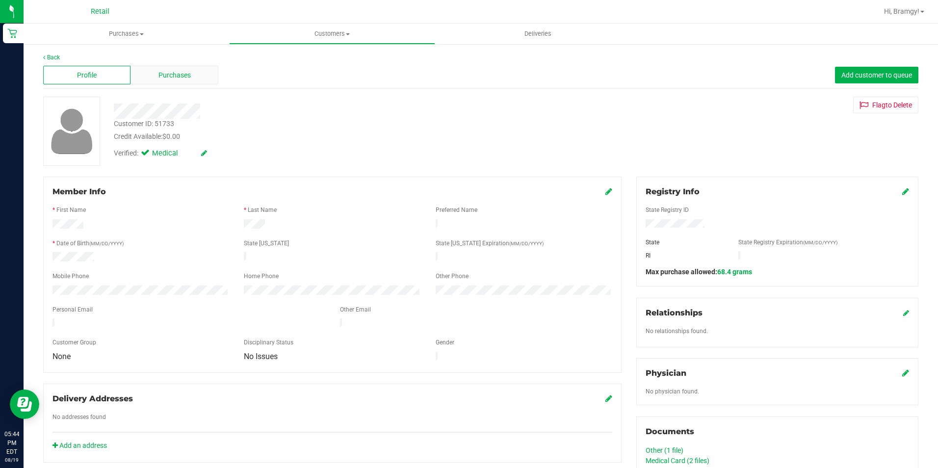
click at [192, 76] on div "Purchases" at bounding box center [173, 75] width 87 height 19
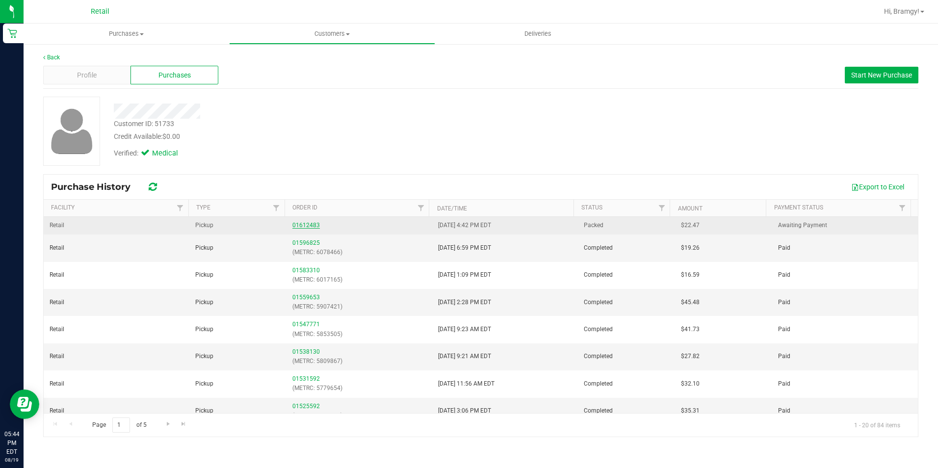
click at [312, 227] on link "01612483" at bounding box center [305, 225] width 27 height 7
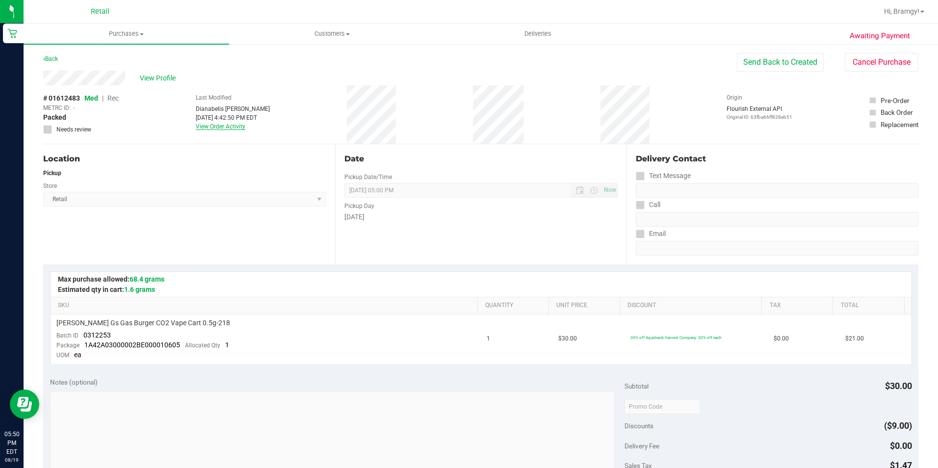
click at [229, 125] on link "View Order Activity" at bounding box center [221, 126] width 50 height 7
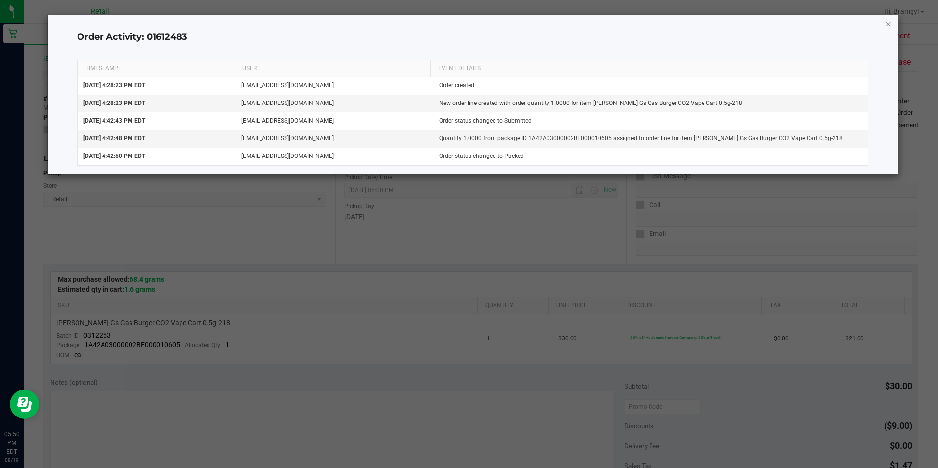
click at [887, 21] on icon "button" at bounding box center [888, 24] width 7 height 12
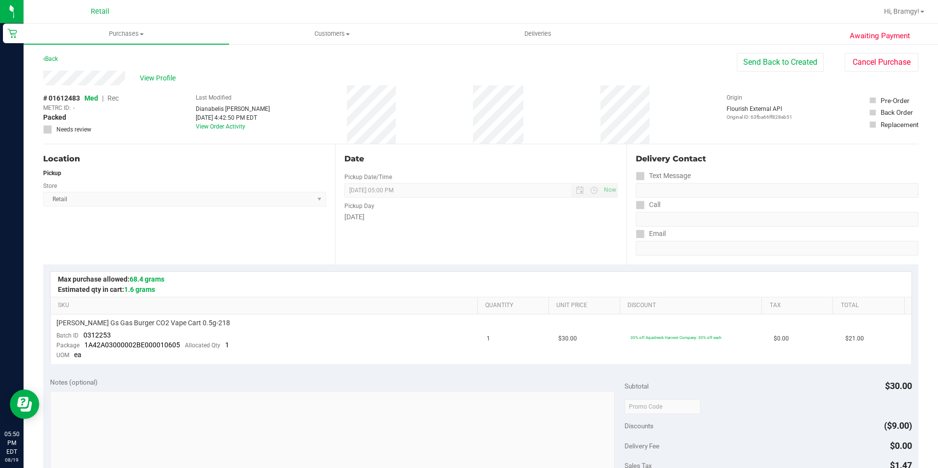
drag, startPoint x: 65, startPoint y: 117, endPoint x: 31, endPoint y: 122, distance: 33.6
click at [31, 122] on div "Awaiting Payment Back Send Back to Created Cancel Purchase View Profile # 01612…" at bounding box center [481, 419] width 914 height 753
drag, startPoint x: 31, startPoint y: 122, endPoint x: 74, endPoint y: 120, distance: 42.7
click at [74, 120] on div "# 01612483 Med | Rec METRC ID: - Packed Needs review" at bounding box center [81, 113] width 76 height 41
drag, startPoint x: 68, startPoint y: 117, endPoint x: 32, endPoint y: 122, distance: 36.1
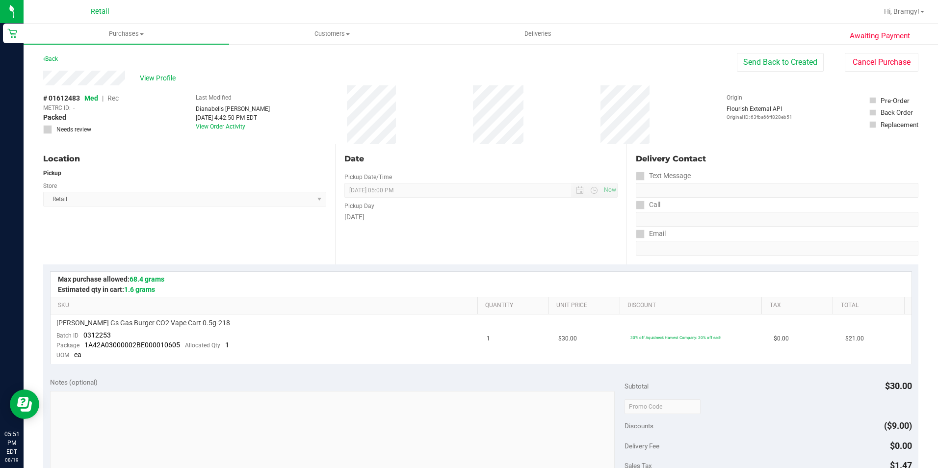
click at [32, 122] on div "Awaiting Payment Back Send Back to Created Cancel Purchase View Profile # 01612…" at bounding box center [481, 419] width 914 height 753
drag, startPoint x: 32, startPoint y: 122, endPoint x: 78, endPoint y: 118, distance: 45.3
click at [78, 118] on div "# 01612483 Med | Rec METRC ID: - Packed Needs review" at bounding box center [81, 113] width 76 height 41
drag, startPoint x: 76, startPoint y: 118, endPoint x: 44, endPoint y: 118, distance: 31.4
click at [44, 118] on div "# 01612483 Med | Rec METRC ID: - Packed Needs review" at bounding box center [81, 113] width 76 height 41
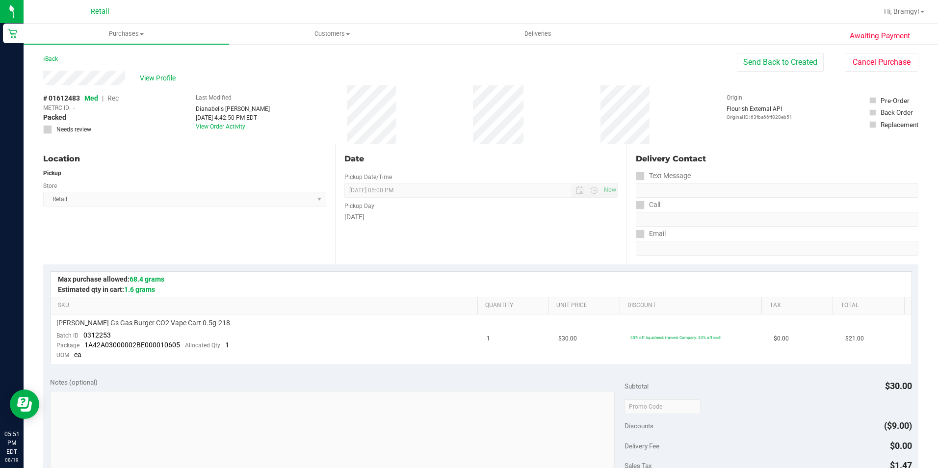
drag, startPoint x: 44, startPoint y: 118, endPoint x: 85, endPoint y: 116, distance: 41.2
click at [85, 116] on div "# 01612483 Med | Rec METRC ID: - Packed Needs review" at bounding box center [81, 113] width 76 height 41
drag, startPoint x: 67, startPoint y: 118, endPoint x: 41, endPoint y: 122, distance: 26.3
click at [41, 122] on div "Awaiting Payment Back Send Back to Created Cancel Purchase View Profile # 01612…" at bounding box center [481, 419] width 914 height 753
drag, startPoint x: 41, startPoint y: 122, endPoint x: 81, endPoint y: 116, distance: 40.7
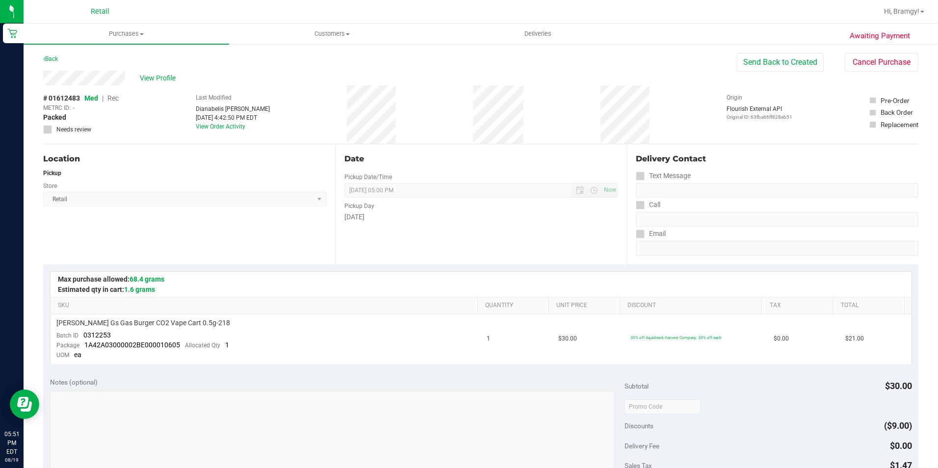
click at [81, 116] on div "# 01612483 Med | Rec METRC ID: - Packed Needs review" at bounding box center [81, 113] width 76 height 41
